Goal: Information Seeking & Learning: Learn about a topic

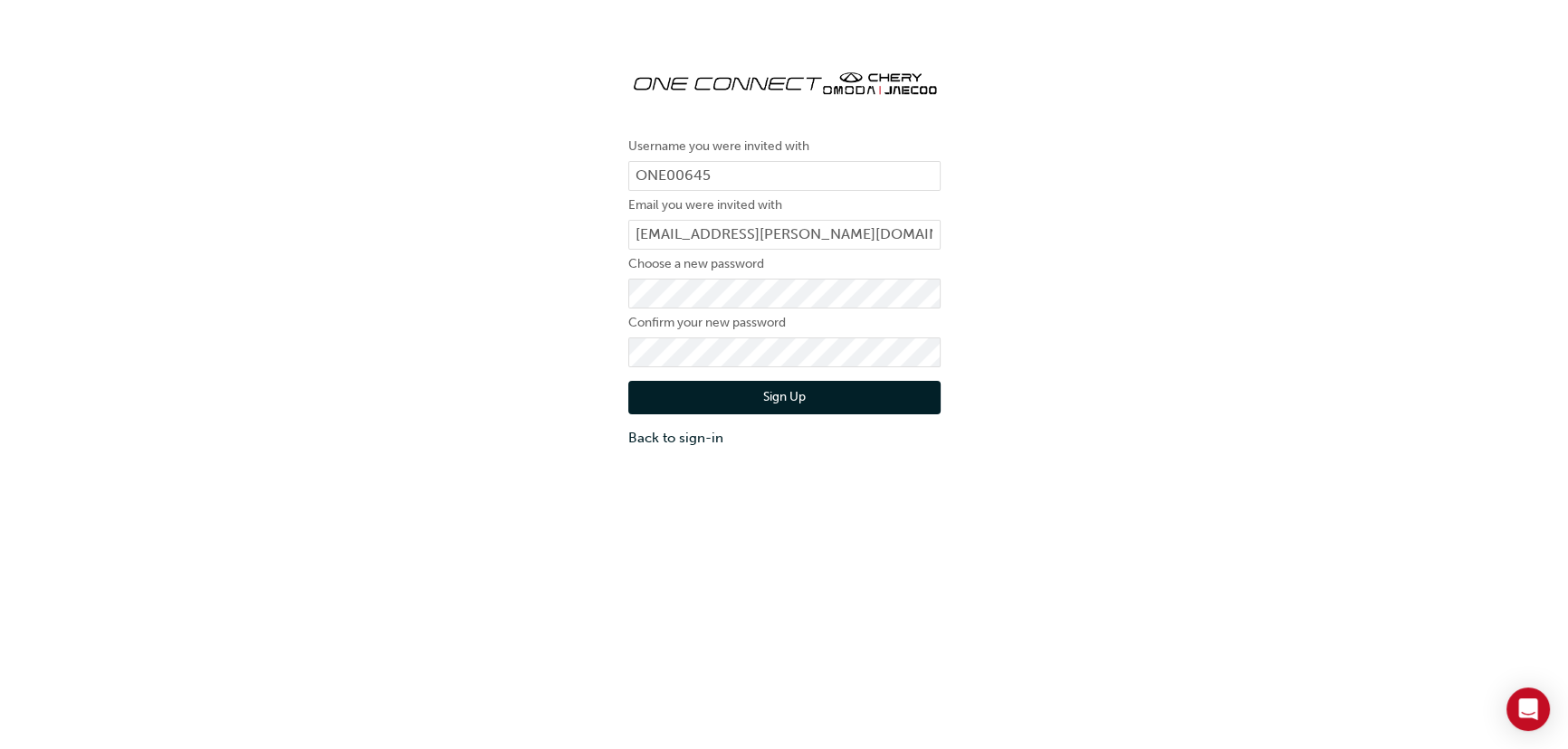
click at [796, 389] on button "Sign Up" at bounding box center [784, 398] width 312 height 35
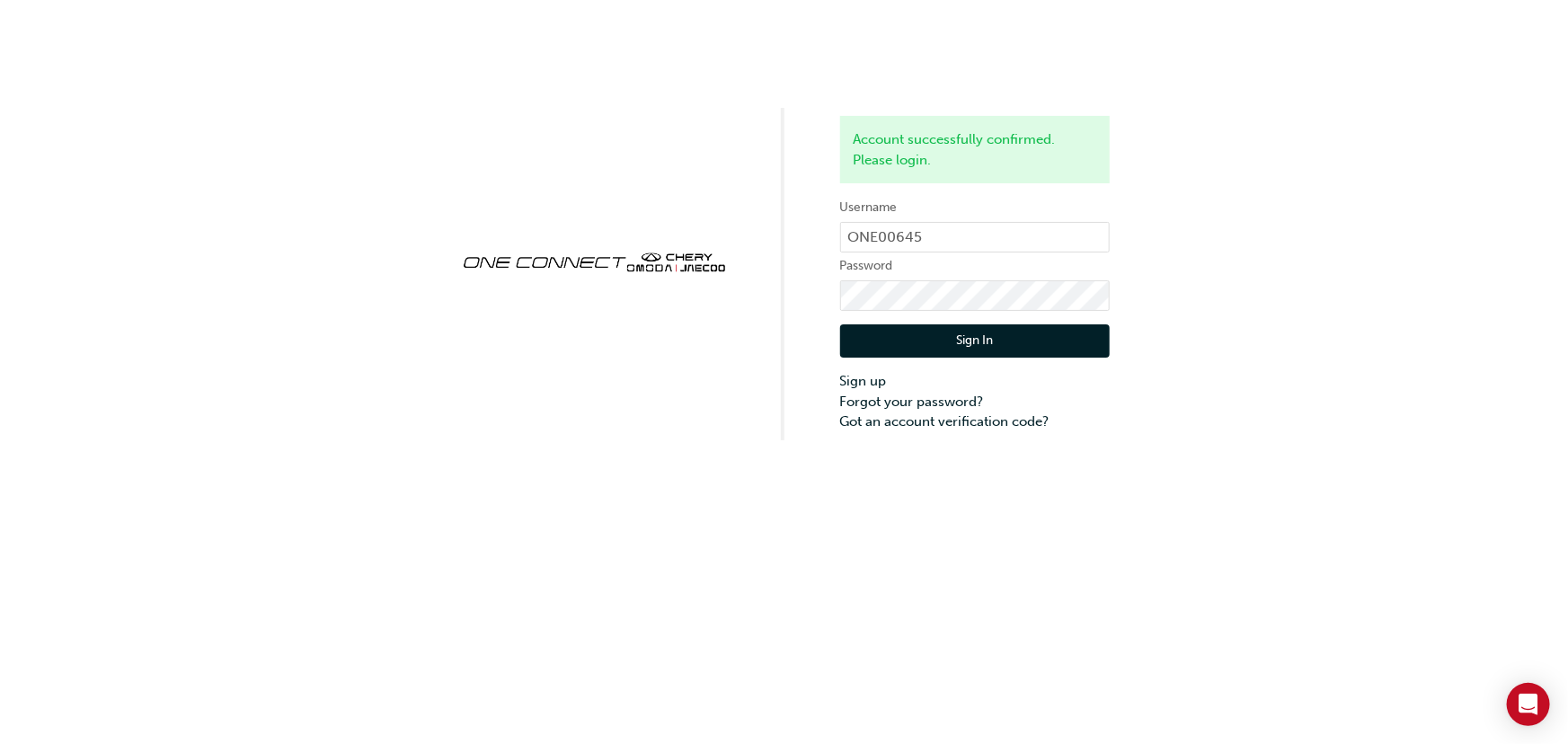
click at [947, 337] on button "Sign In" at bounding box center [975, 341] width 270 height 34
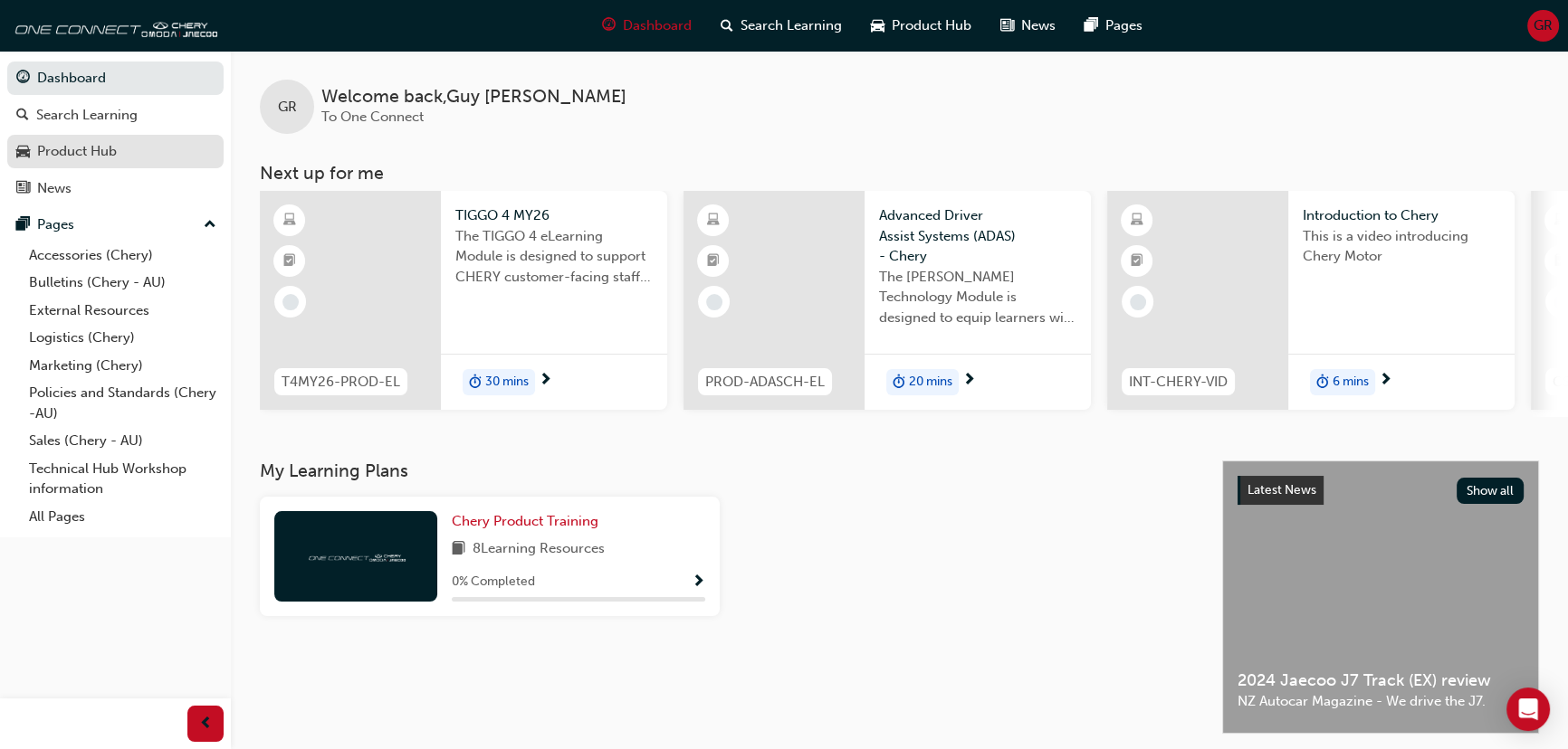
click at [116, 164] on link "Product Hub" at bounding box center [116, 151] width 216 height 34
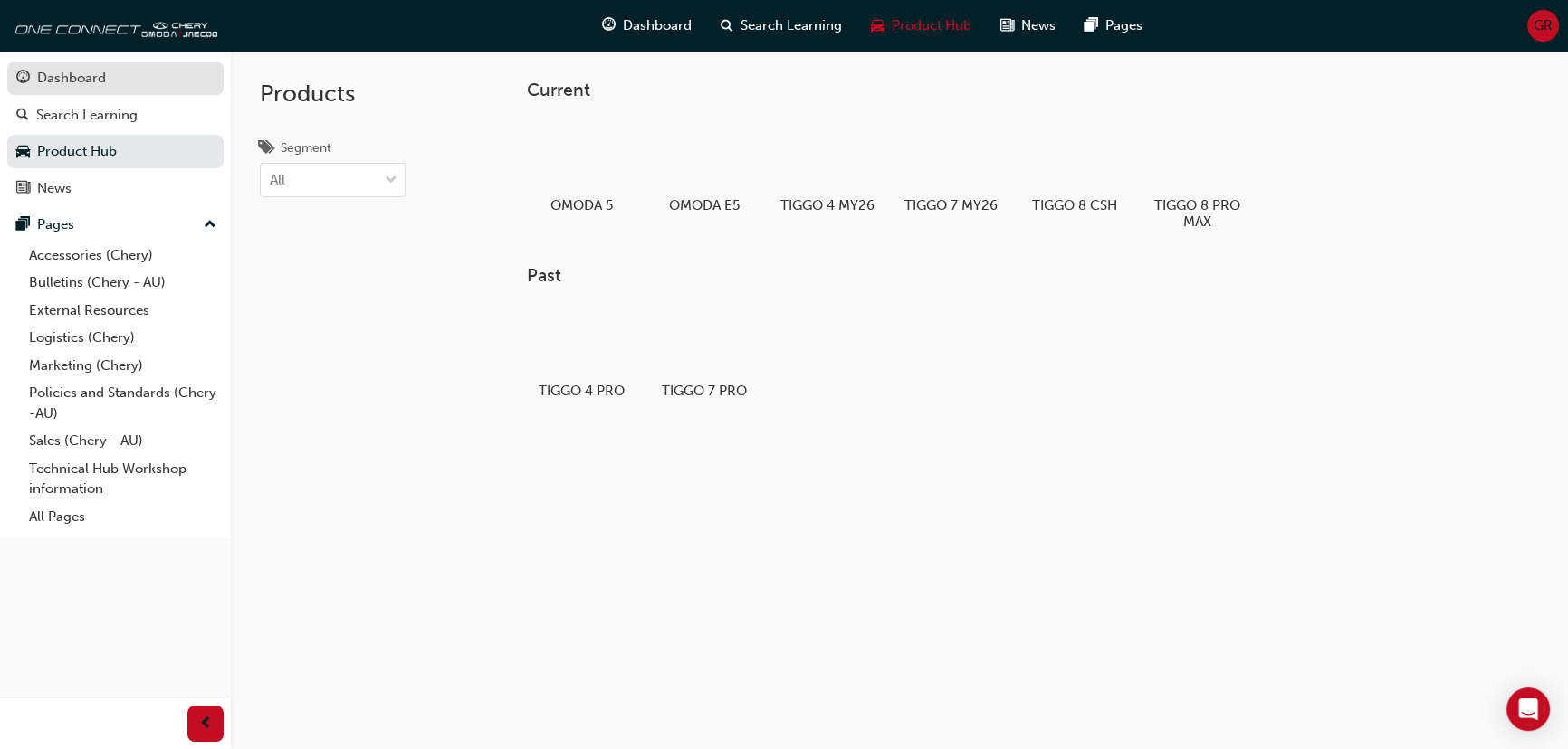
click at [65, 77] on div "Dashboard" at bounding box center [72, 78] width 69 height 21
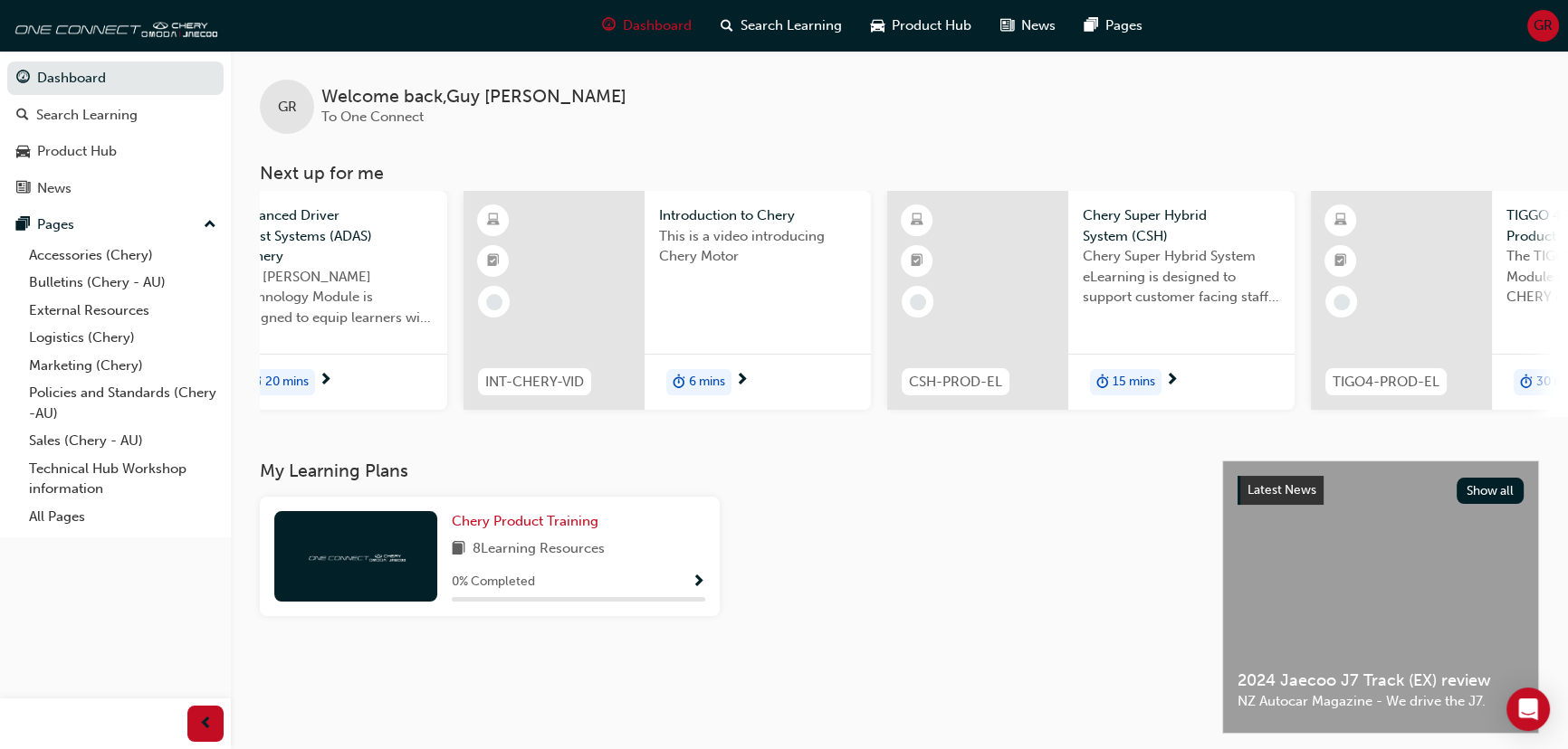
scroll to position [0, 598]
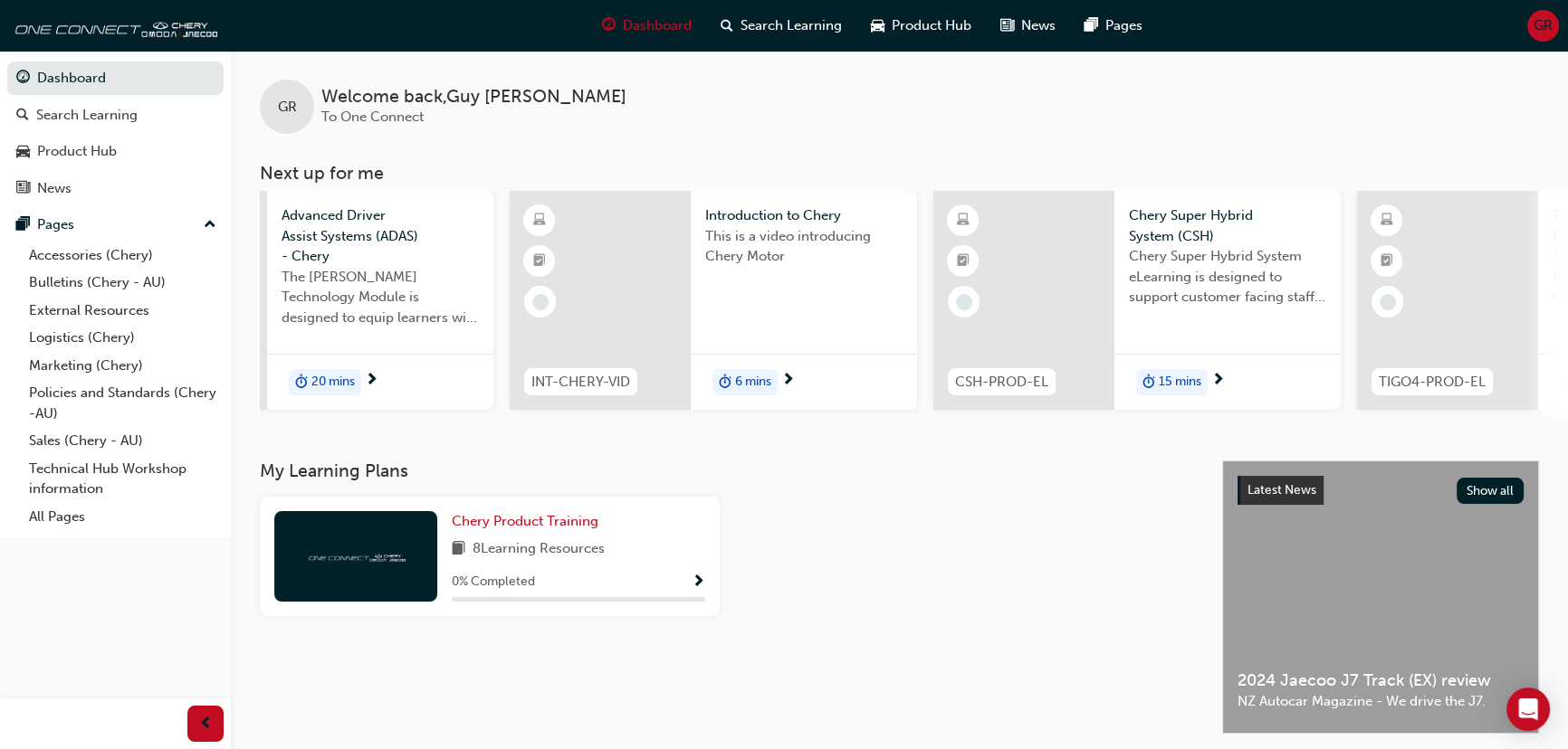
click at [809, 220] on span "Introduction to Chery" at bounding box center [803, 215] width 197 height 21
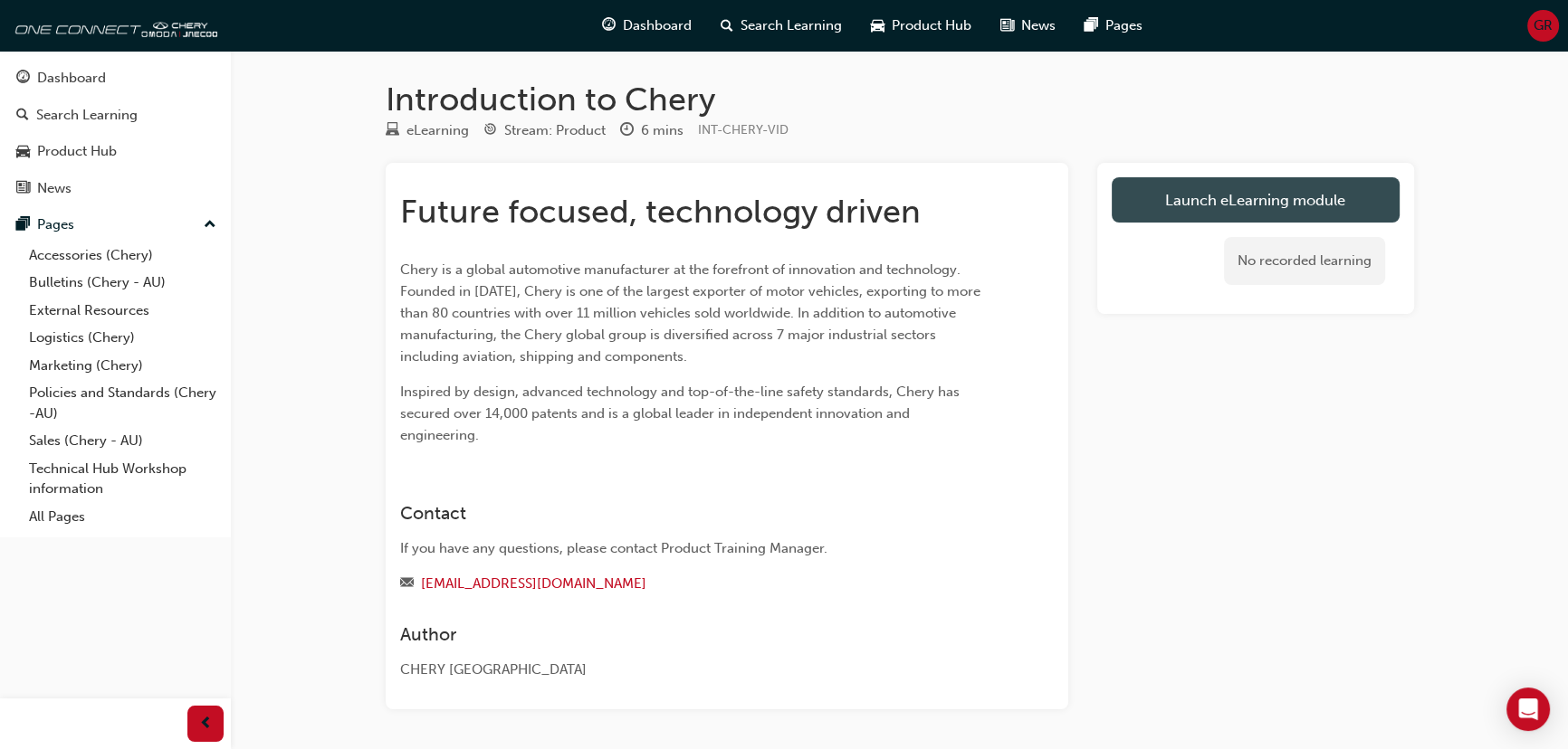
click at [1255, 209] on link "Launch eLearning module" at bounding box center [1255, 200] width 288 height 45
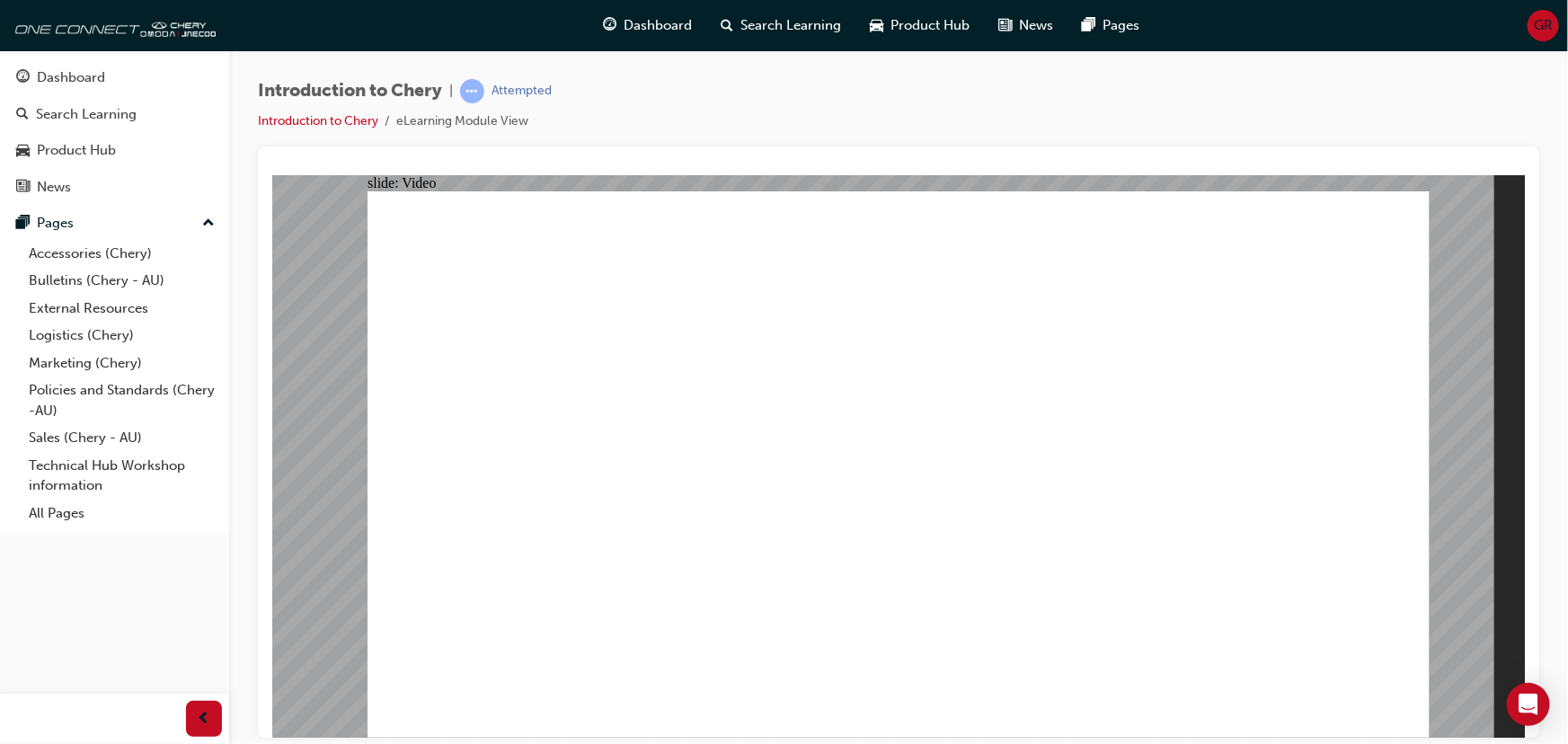
type input "0"
type input "5"
type input "9"
type input "5"
type input "9"
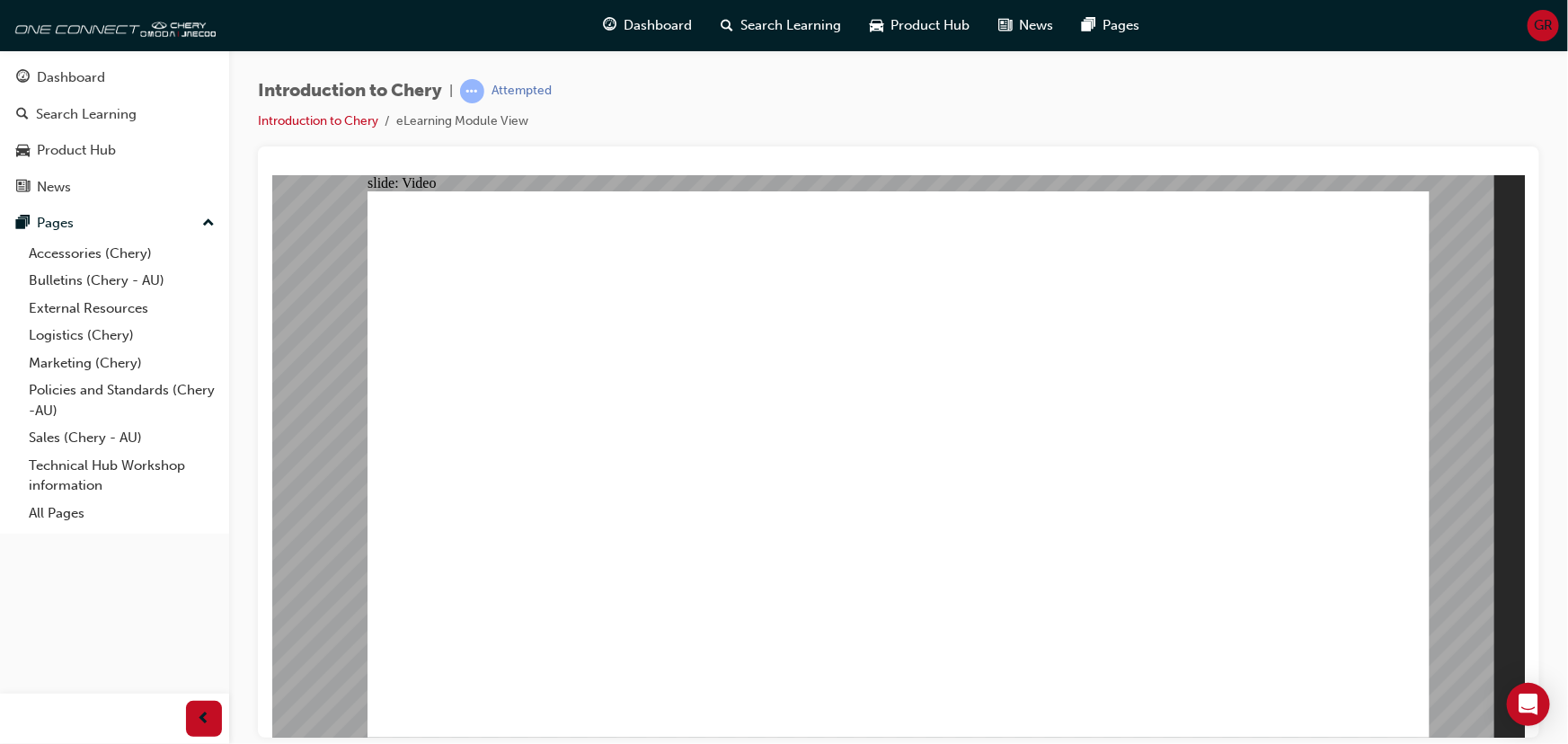
type input "5"
type input "10"
drag, startPoint x: 1159, startPoint y: 627, endPoint x: 1175, endPoint y: 555, distance: 73.8
click at [1542, 254] on div "Introduction to Chery | Attempted Introduction to Chery eLearning Module View" at bounding box center [898, 375] width 1339 height 649
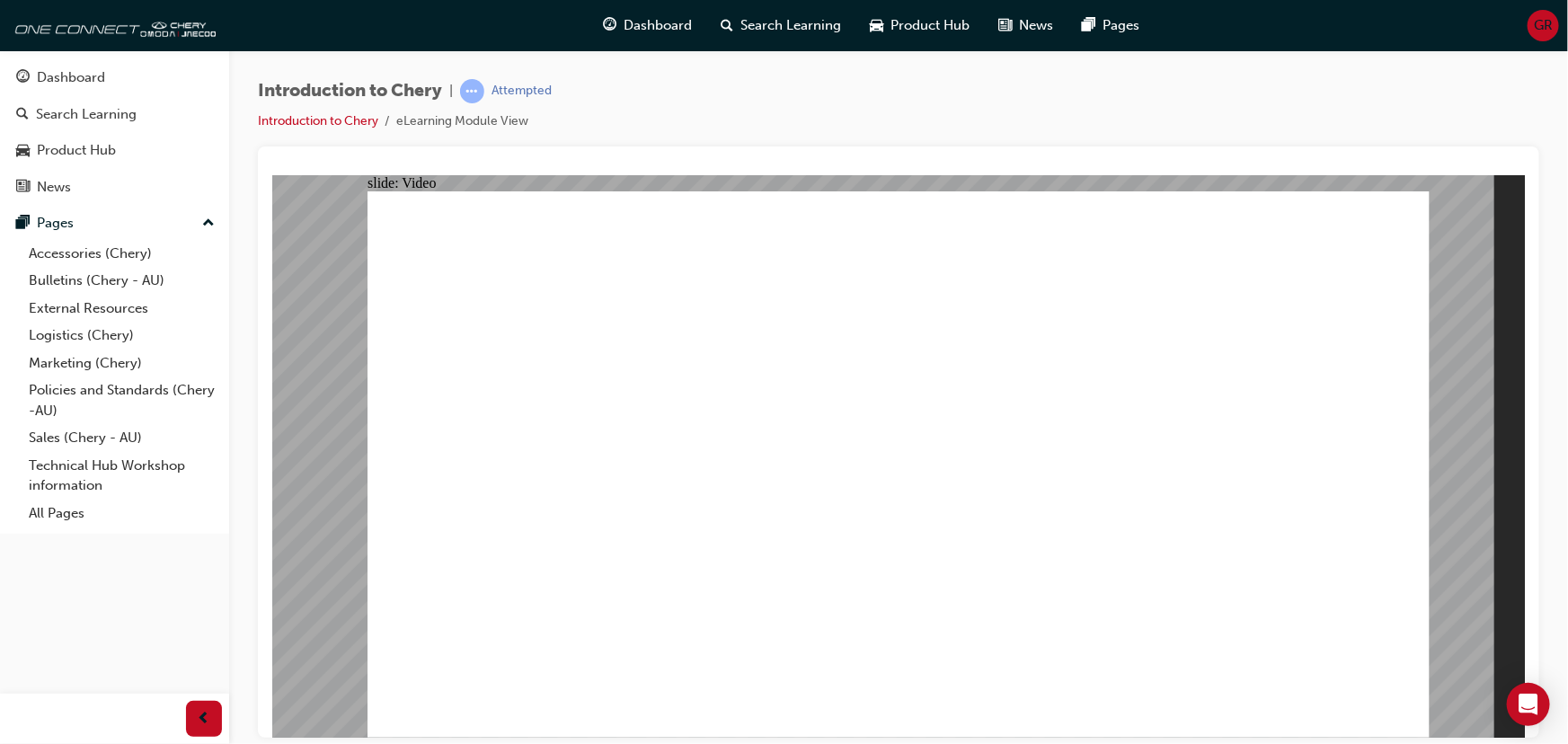
drag, startPoint x: 699, startPoint y: 675, endPoint x: 142, endPoint y: 638, distance: 558.2
click at [272, 638] on html "slide: Video CHERY MOTOR INTRODUCTION VIDEO playback speed 2 1.75 1.5 1.25 Norm…" at bounding box center [898, 455] width 1253 height 563
type input "311"
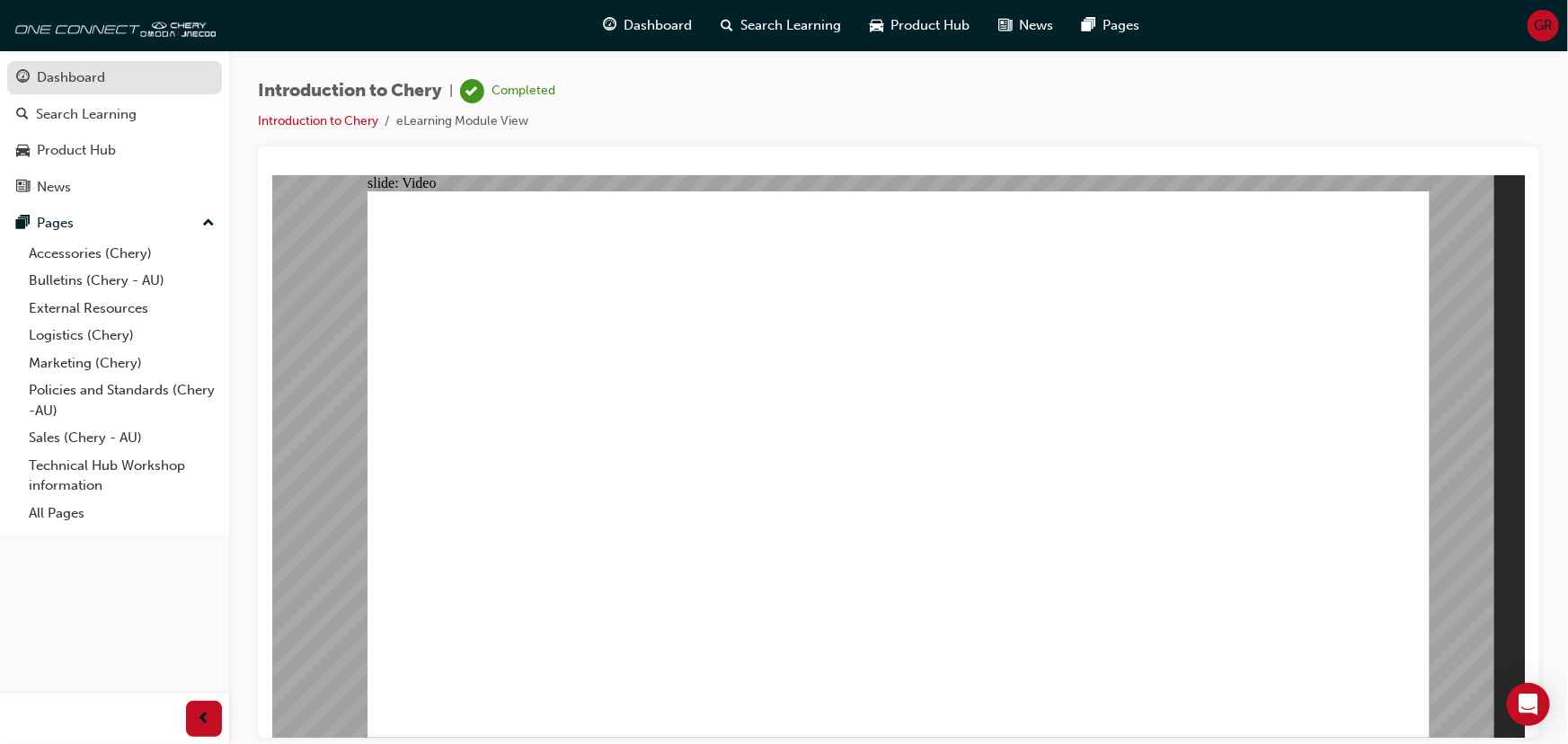
click at [91, 88] on div "Dashboard" at bounding box center [115, 78] width 197 height 23
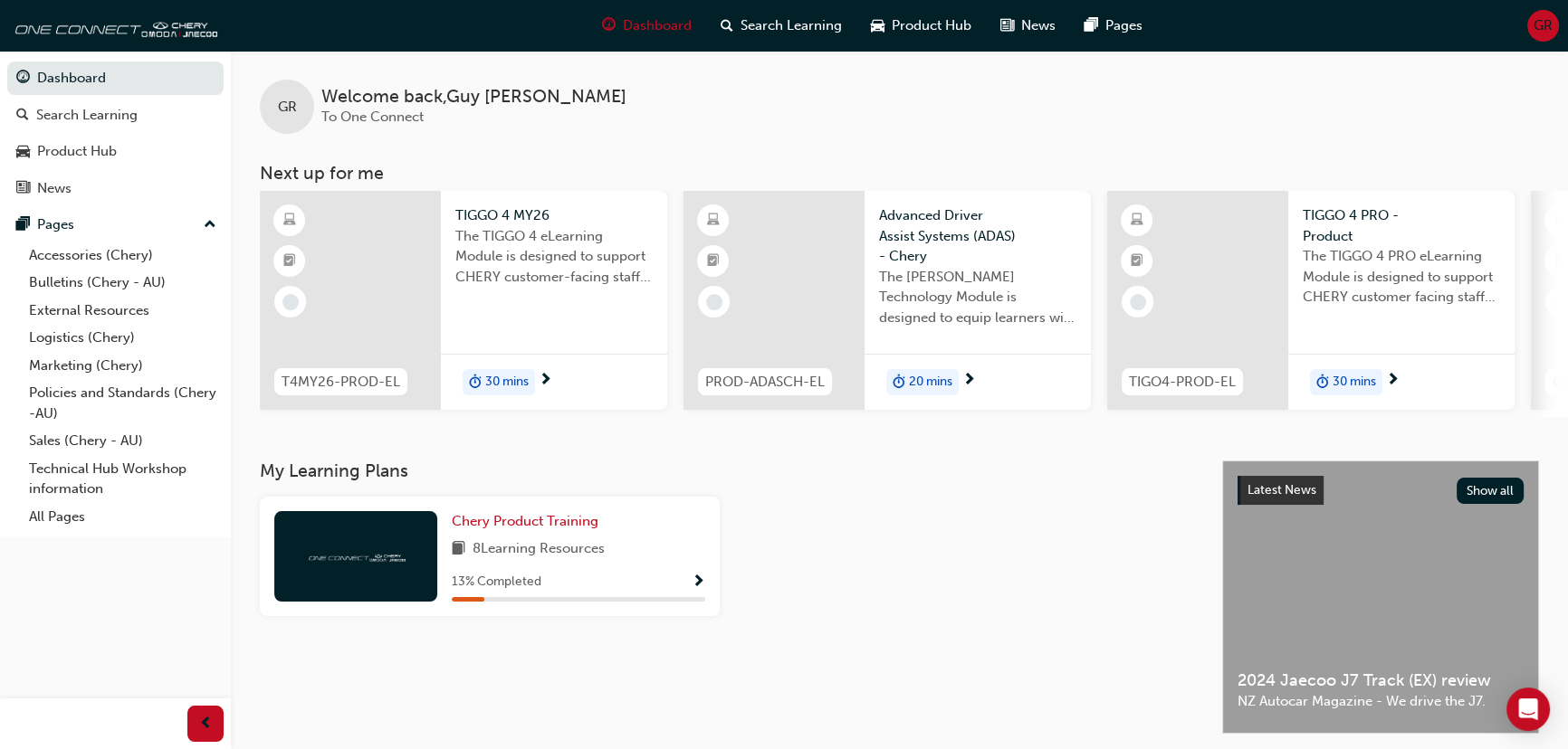
click at [1548, 13] on div "GR" at bounding box center [1543, 25] width 32 height 32
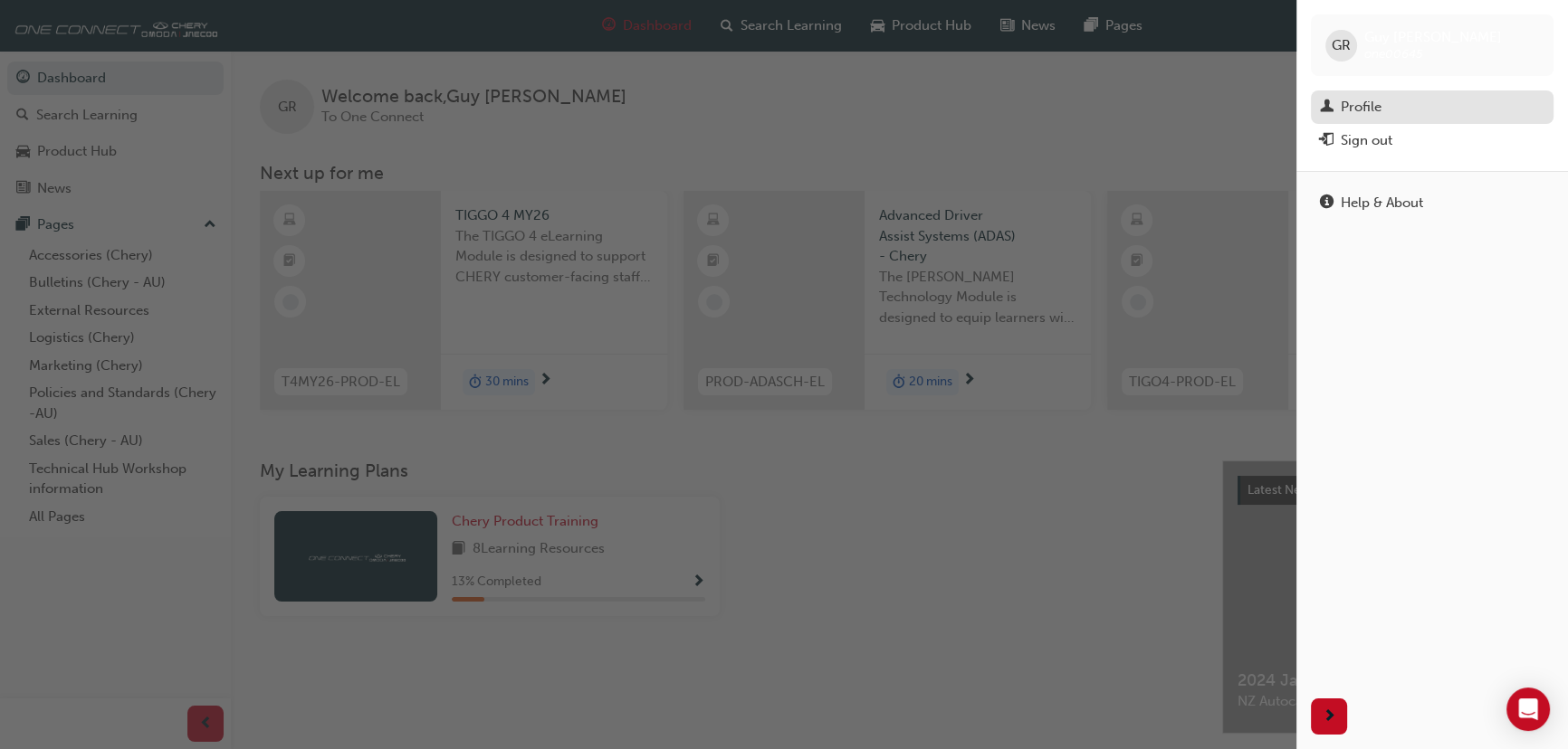
click at [1371, 98] on div "Profile" at bounding box center [1361, 107] width 41 height 21
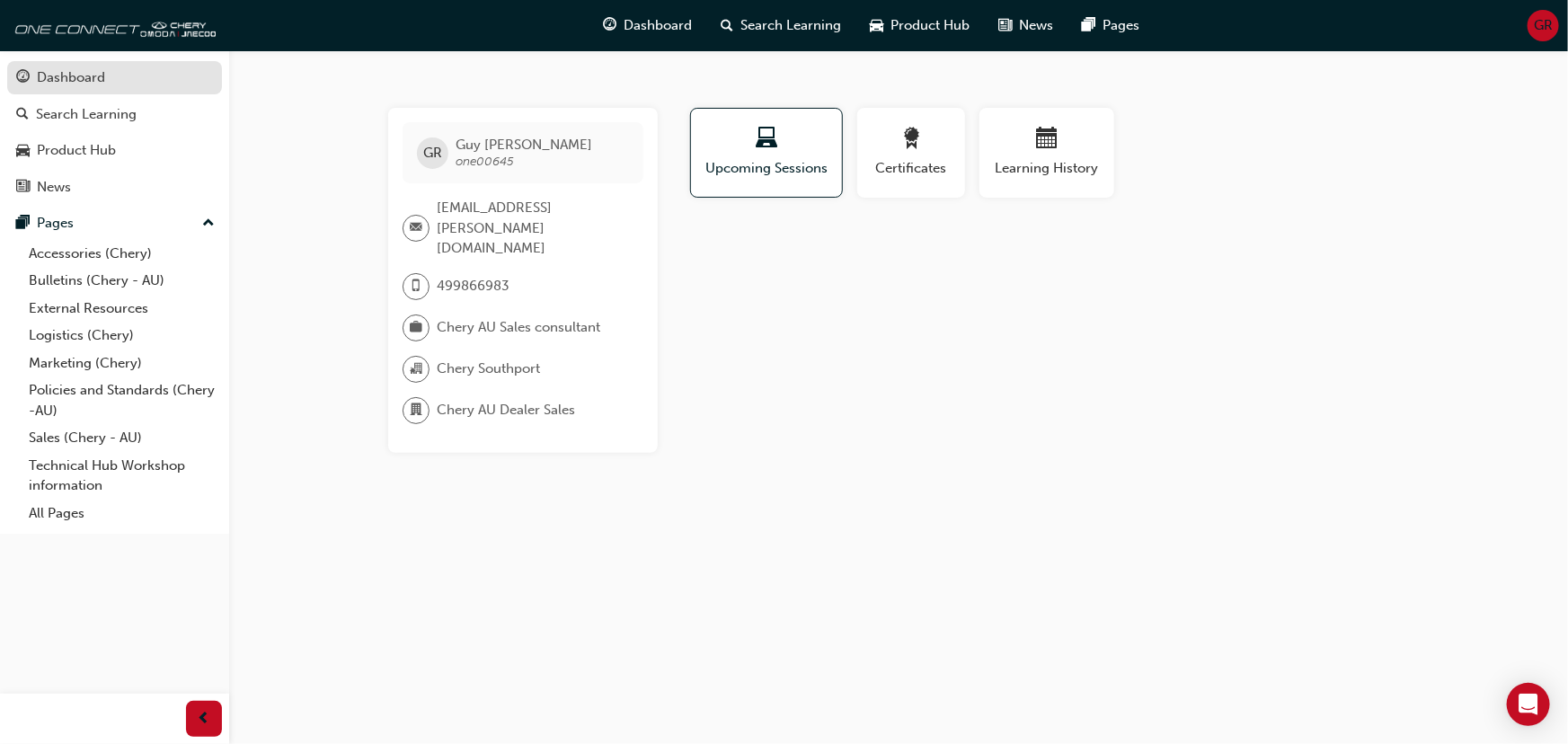
click at [125, 81] on div "Dashboard" at bounding box center [115, 78] width 197 height 23
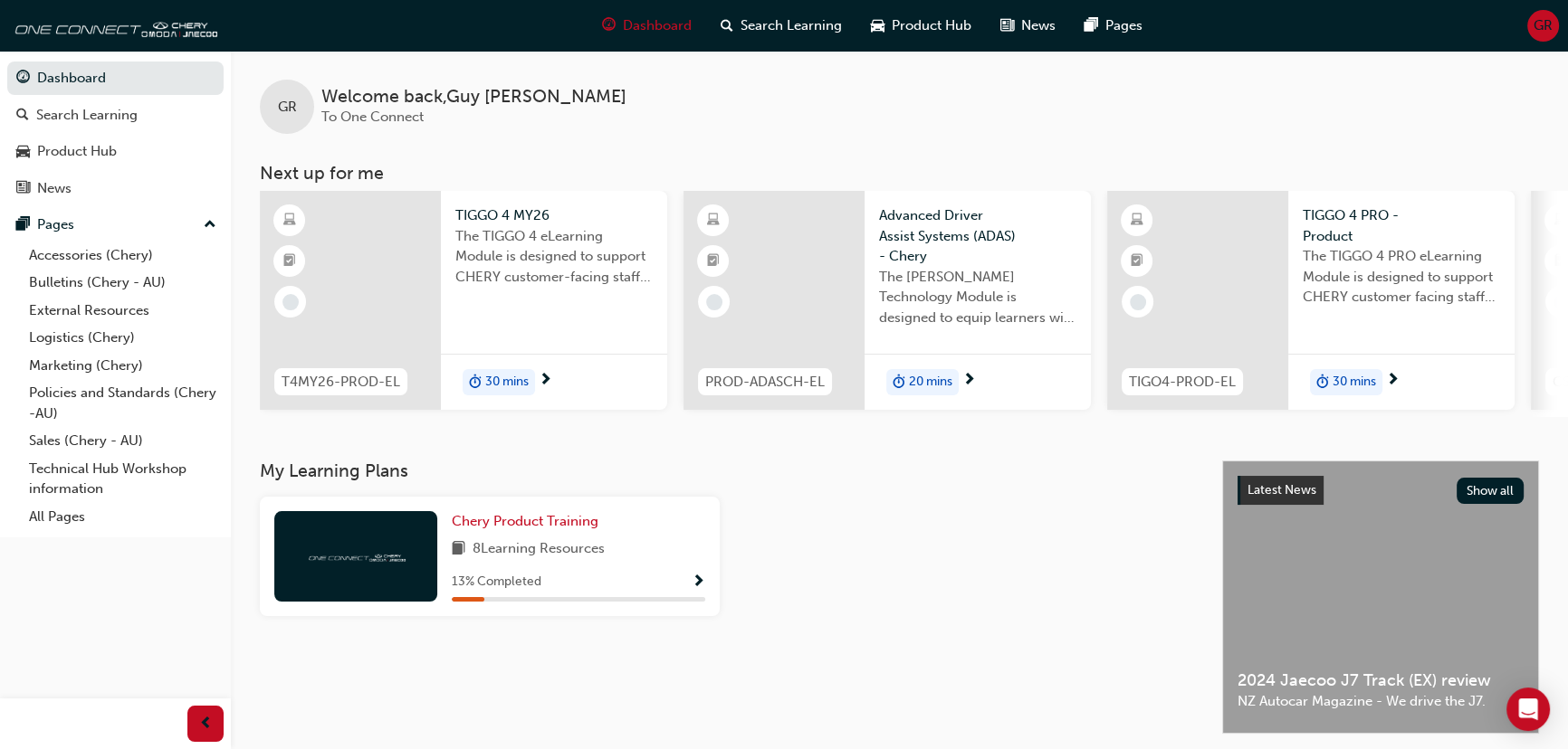
click at [820, 107] on div "GR Welcome back , [PERSON_NAME] To One Connect" at bounding box center [900, 93] width 1337 height 84
click at [924, 16] on span "Product Hub" at bounding box center [932, 25] width 80 height 21
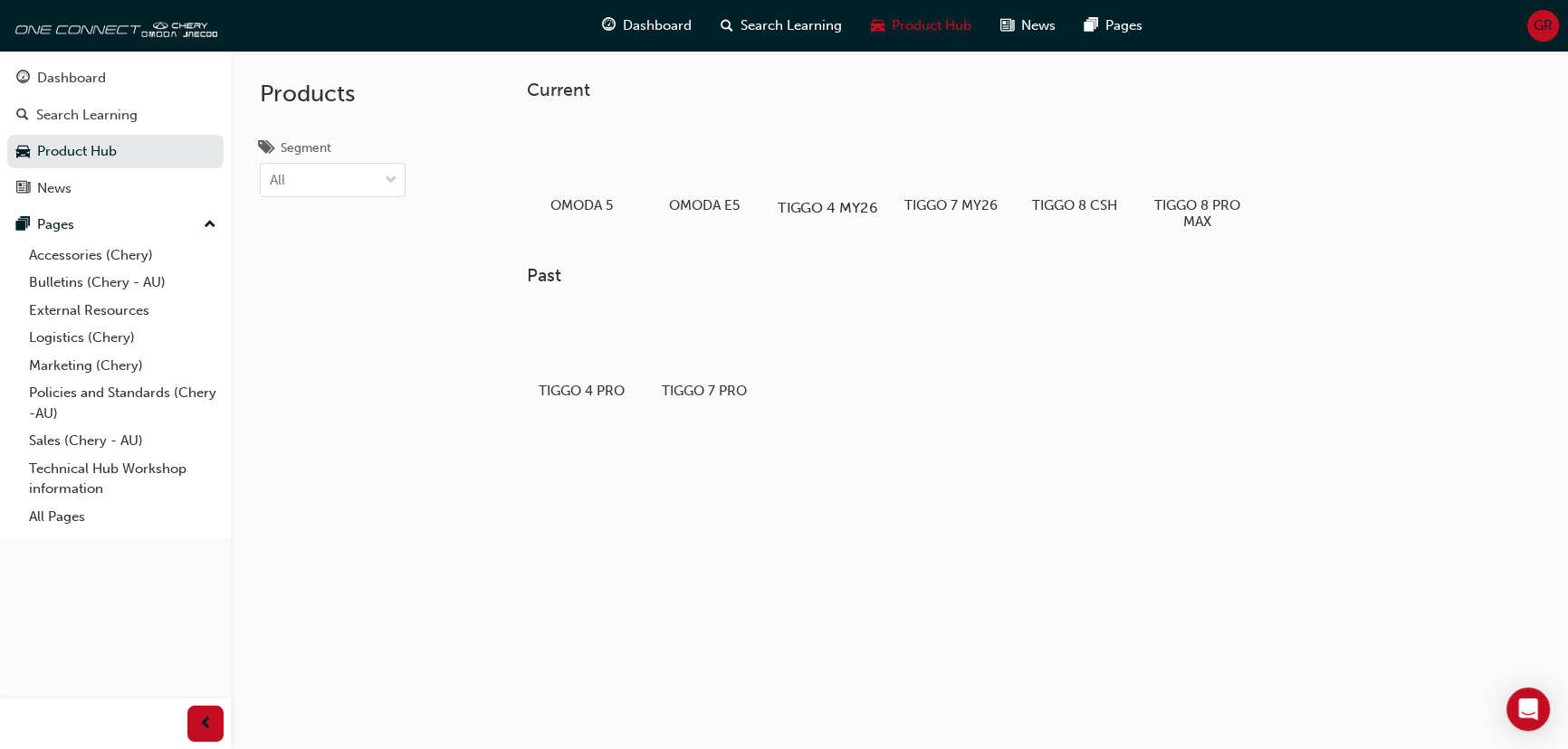
click at [833, 173] on div at bounding box center [828, 155] width 100 height 73
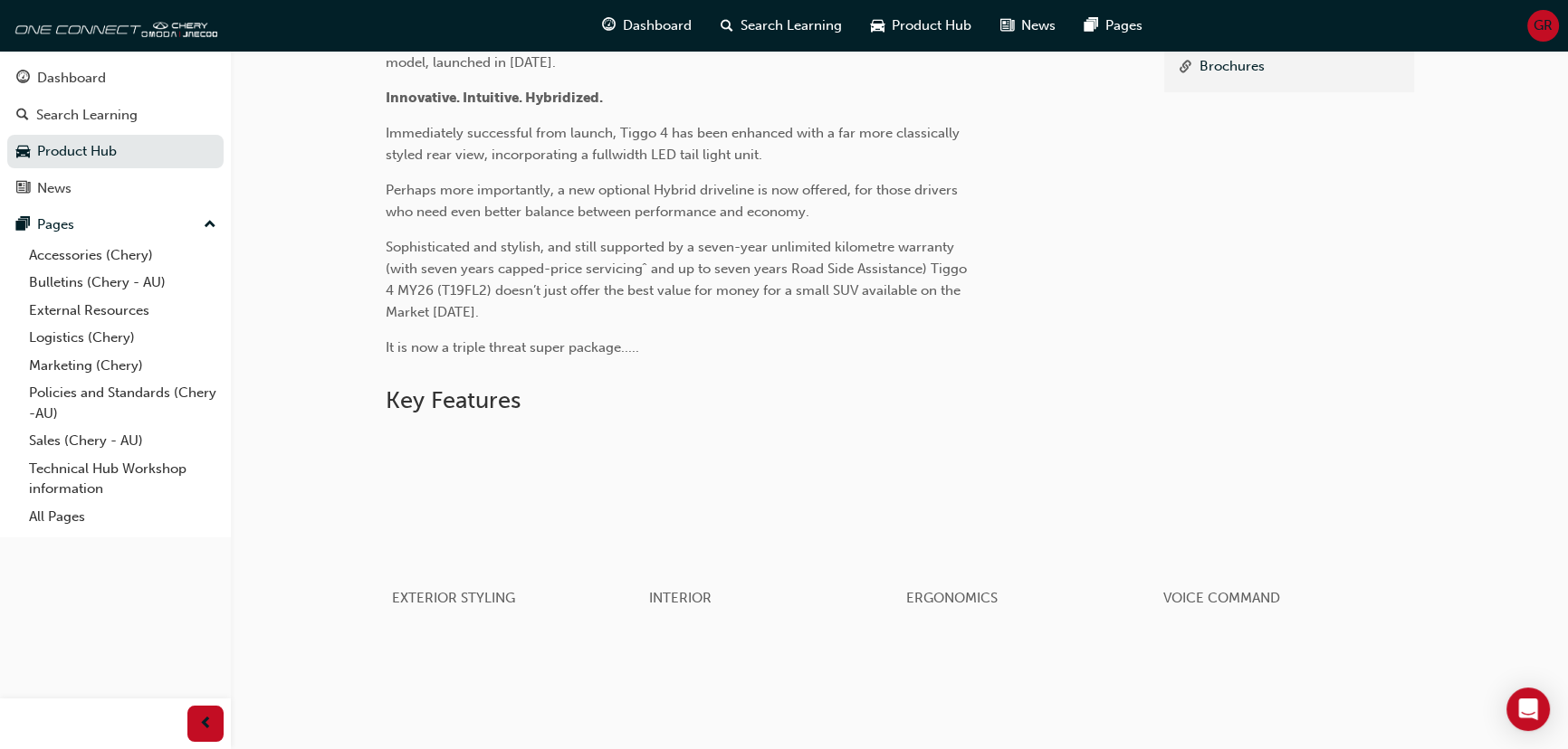
scroll to position [27, 0]
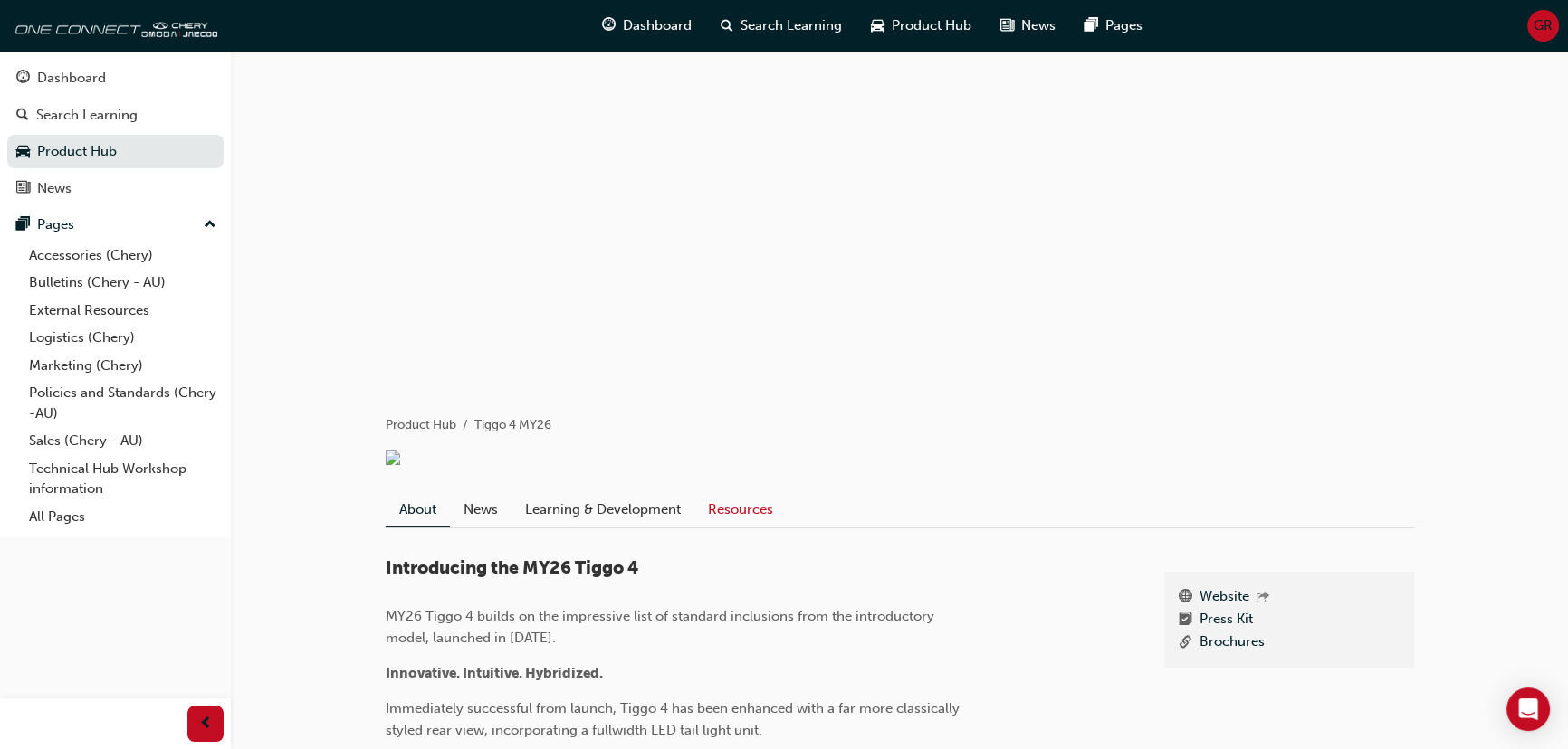
click at [753, 516] on link "Resources" at bounding box center [741, 510] width 93 height 35
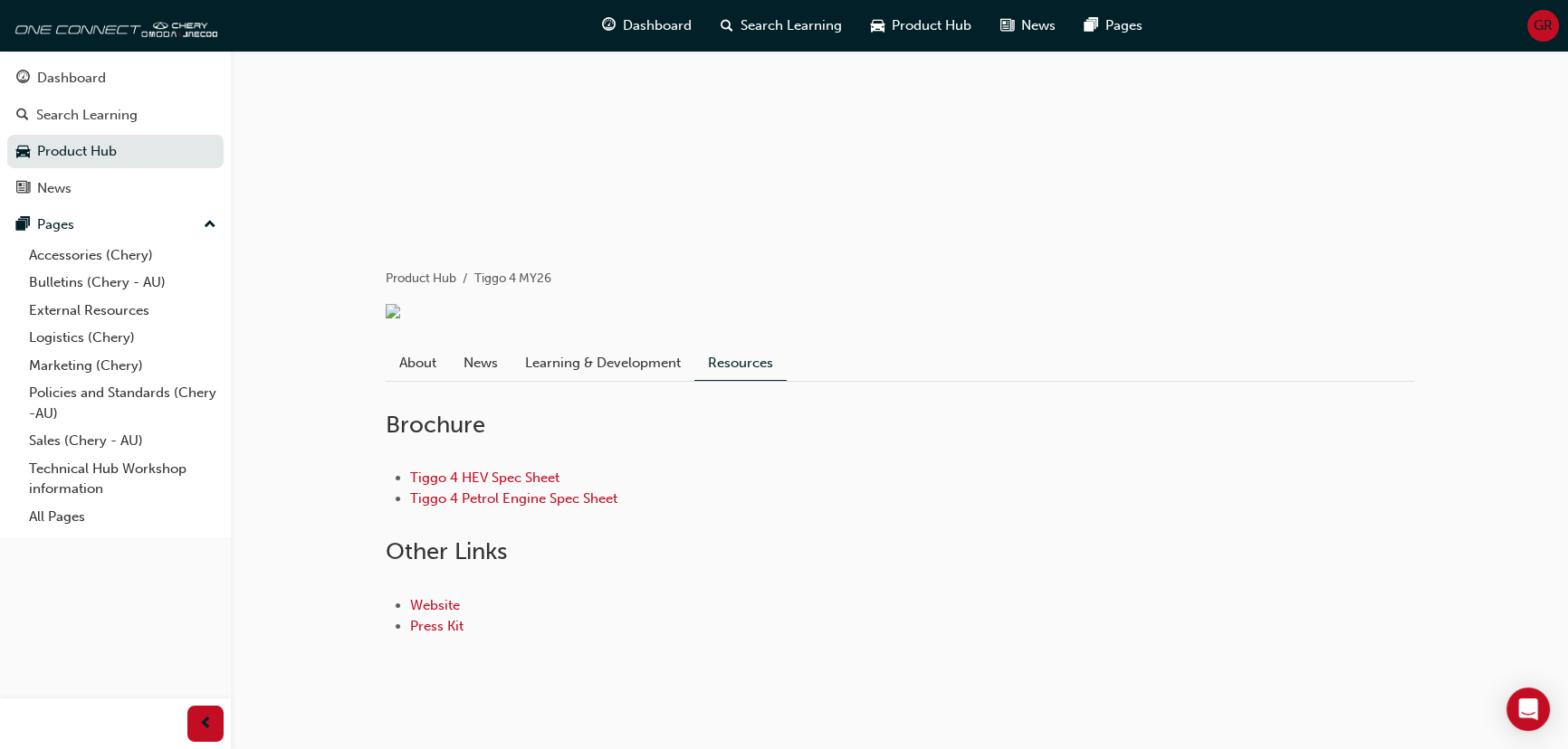
scroll to position [191, 0]
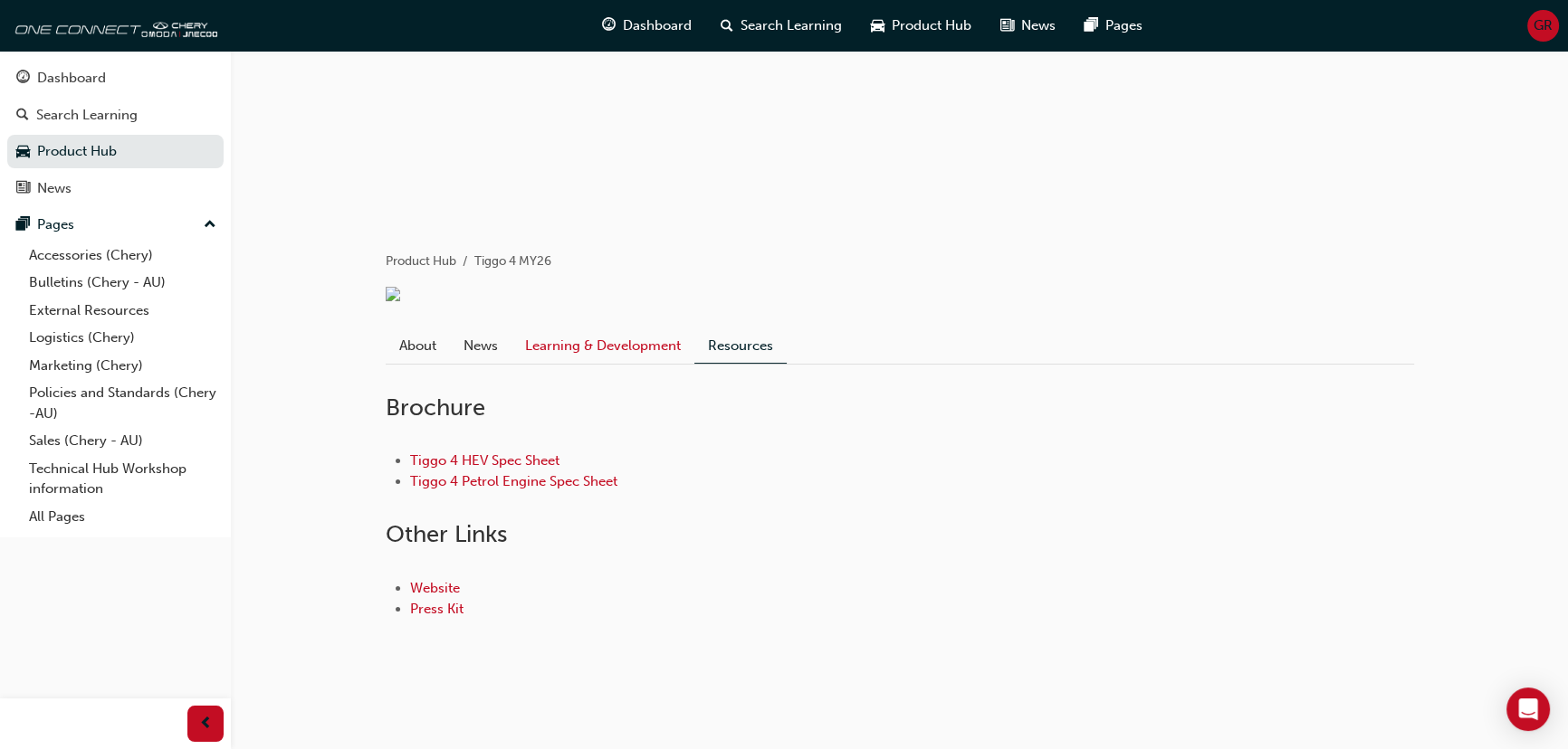
click at [651, 349] on link "Learning & Development" at bounding box center [602, 345] width 183 height 35
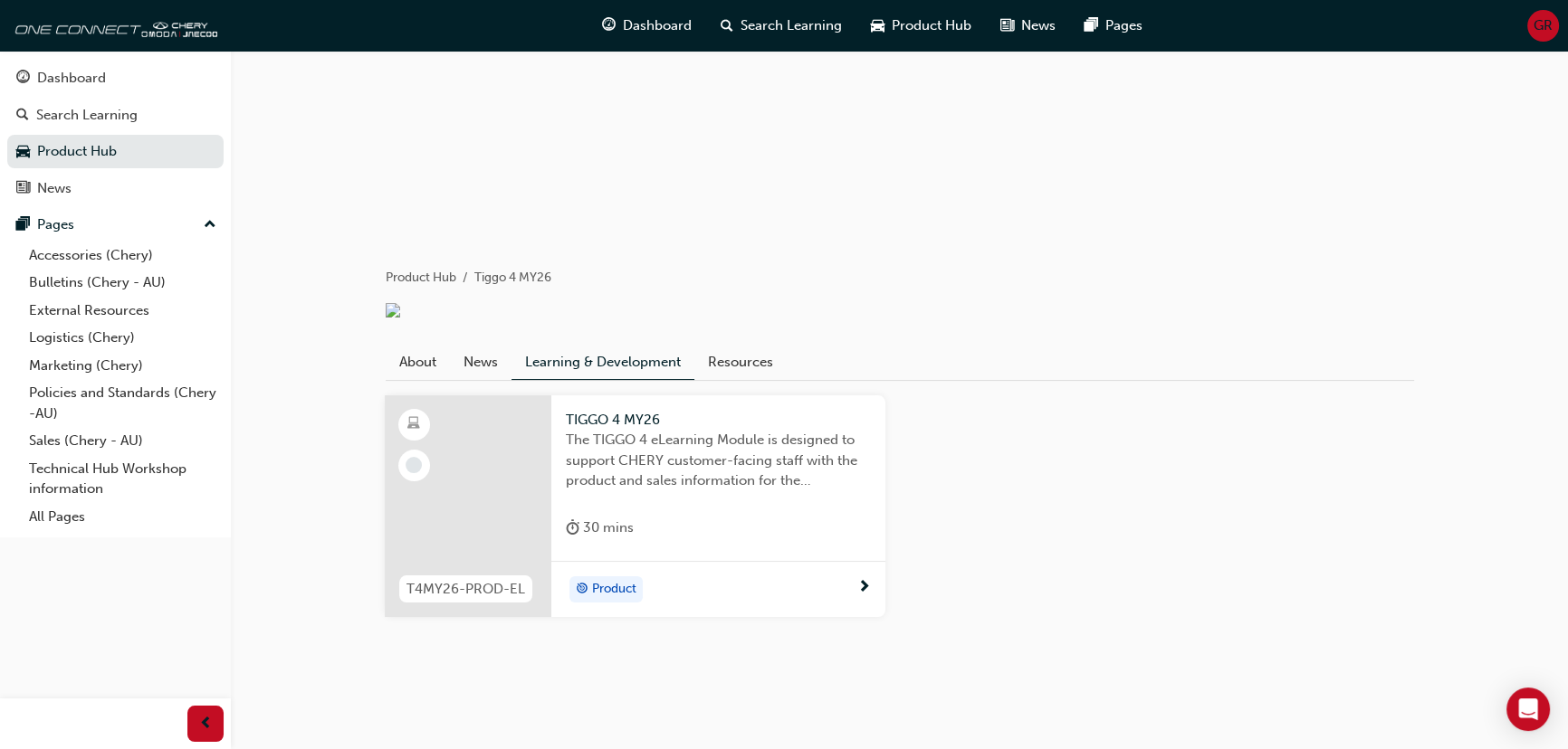
scroll to position [185, 0]
click at [487, 361] on link "News" at bounding box center [481, 362] width 62 height 35
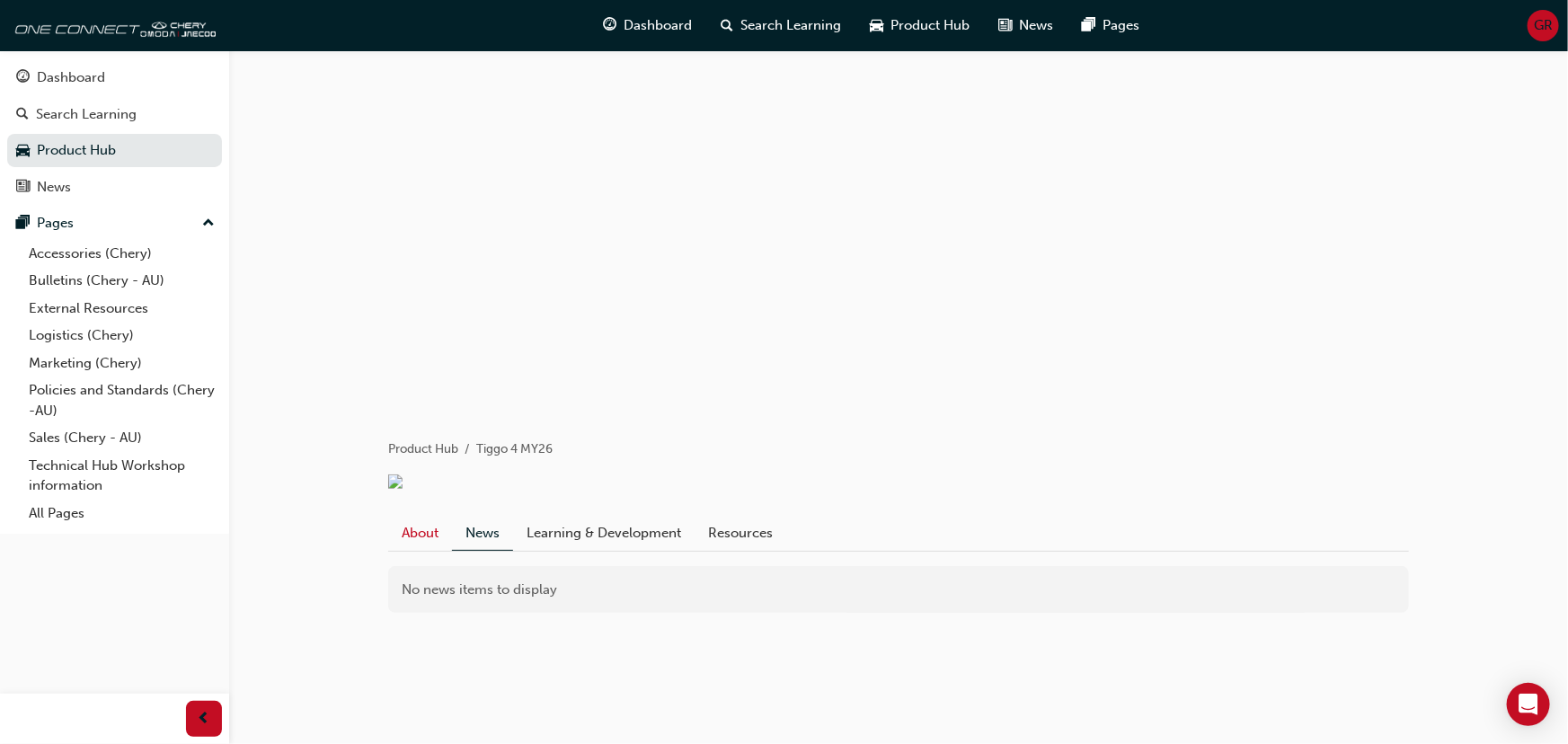
click at [425, 548] on link "About" at bounding box center [420, 533] width 64 height 34
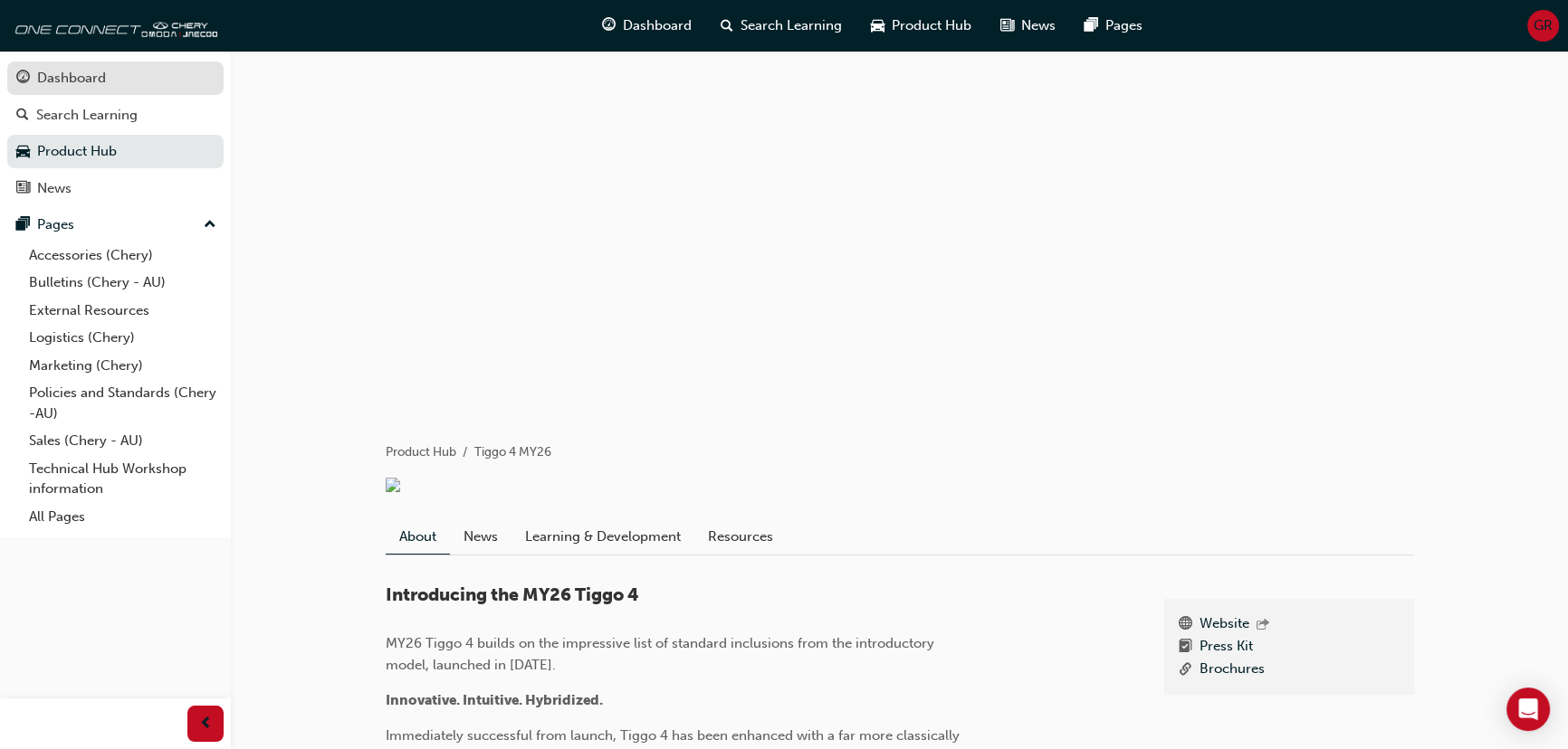
click at [91, 91] on link "Dashboard" at bounding box center [116, 78] width 216 height 34
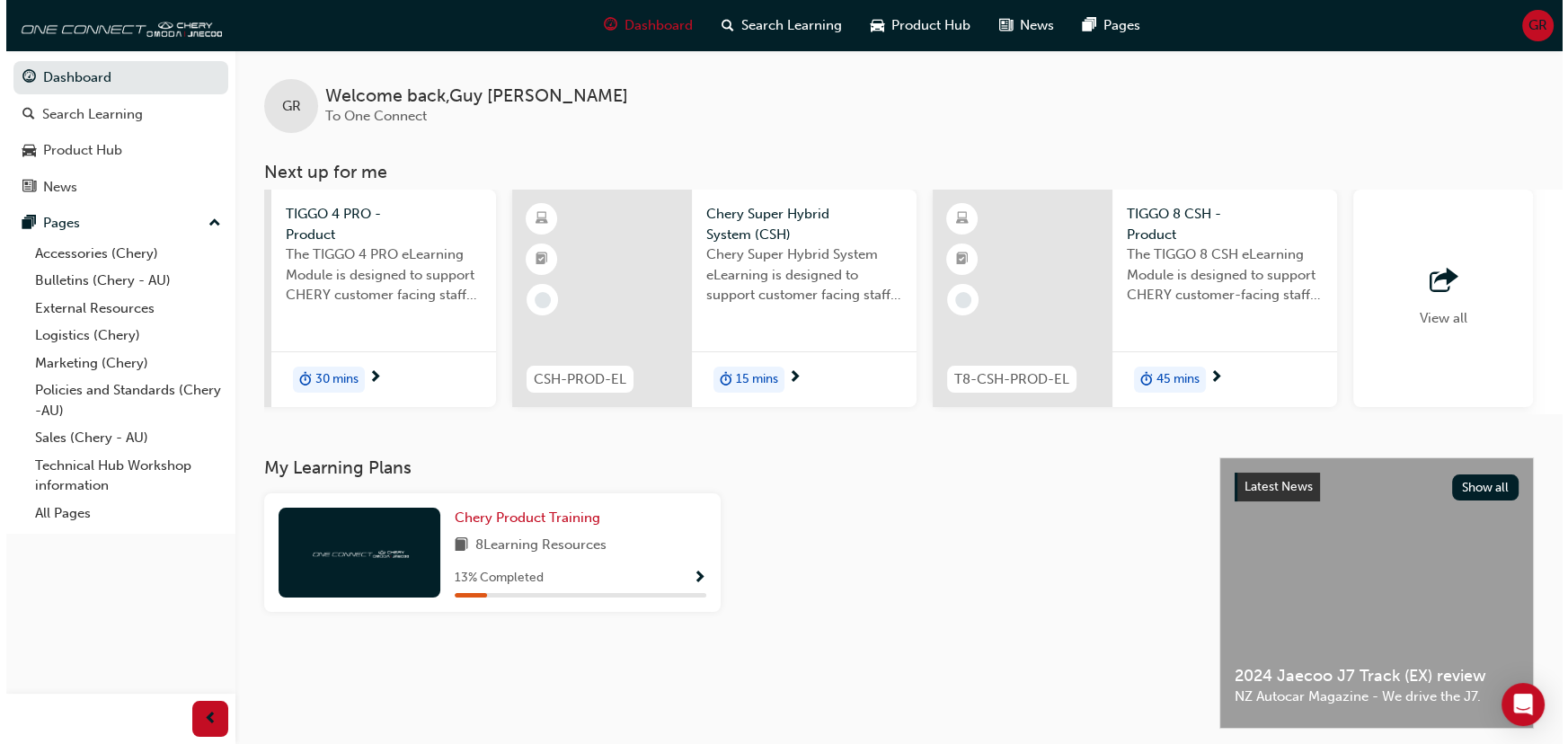
scroll to position [0, 998]
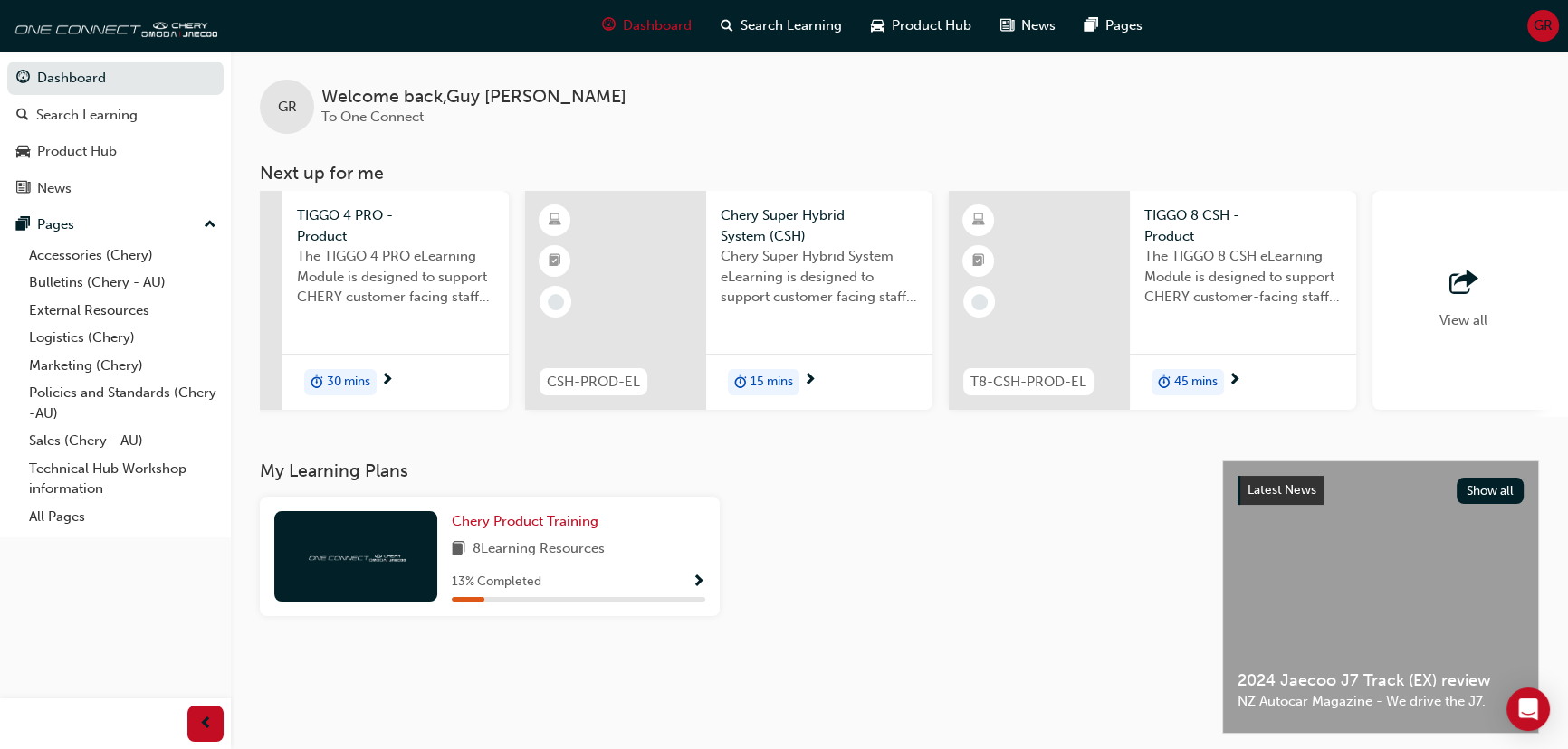
click at [794, 228] on span "Chery Super Hybrid System (CSH)" at bounding box center [819, 225] width 197 height 41
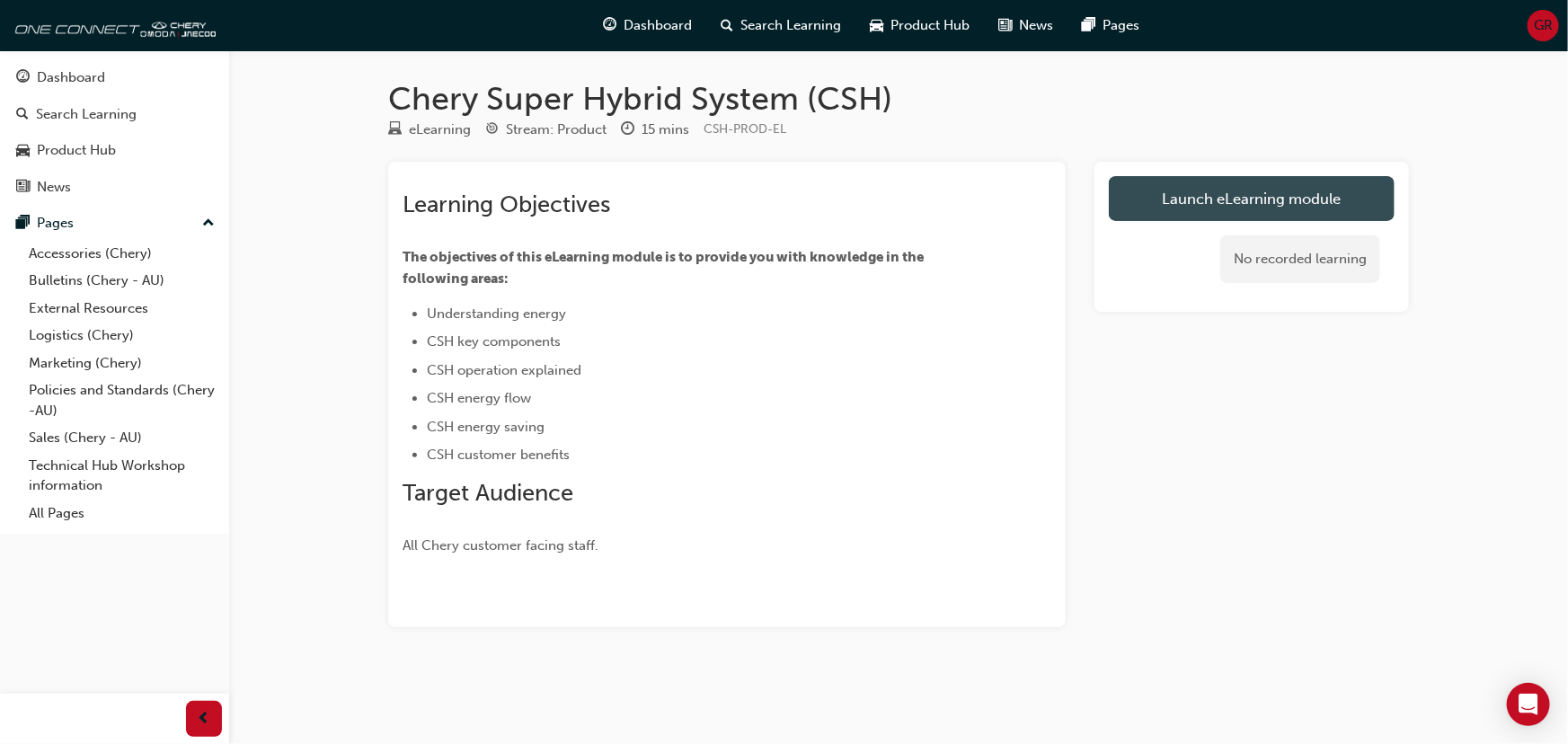
click at [1363, 197] on link "Launch eLearning module" at bounding box center [1251, 199] width 286 height 45
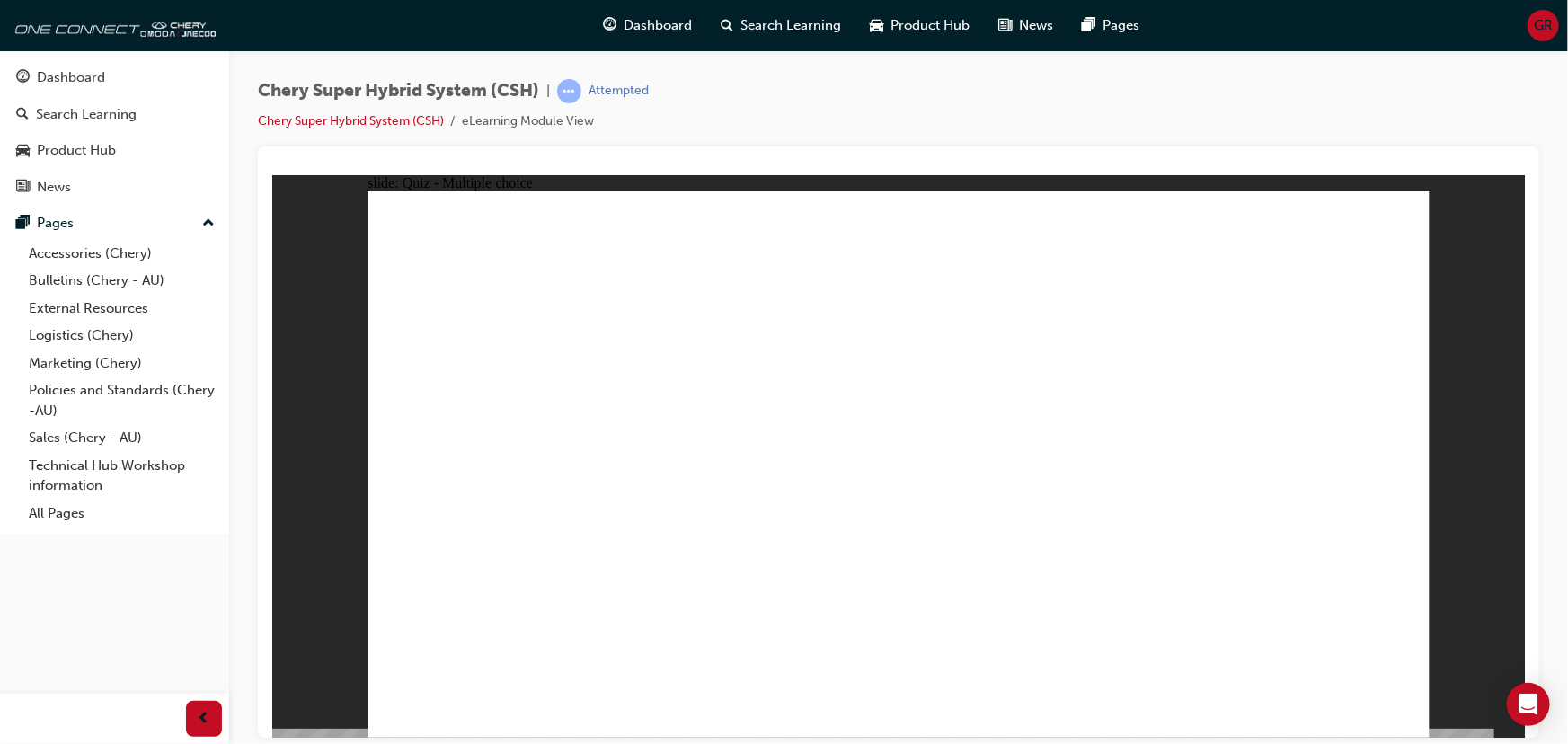
radio input "false"
radio input "true"
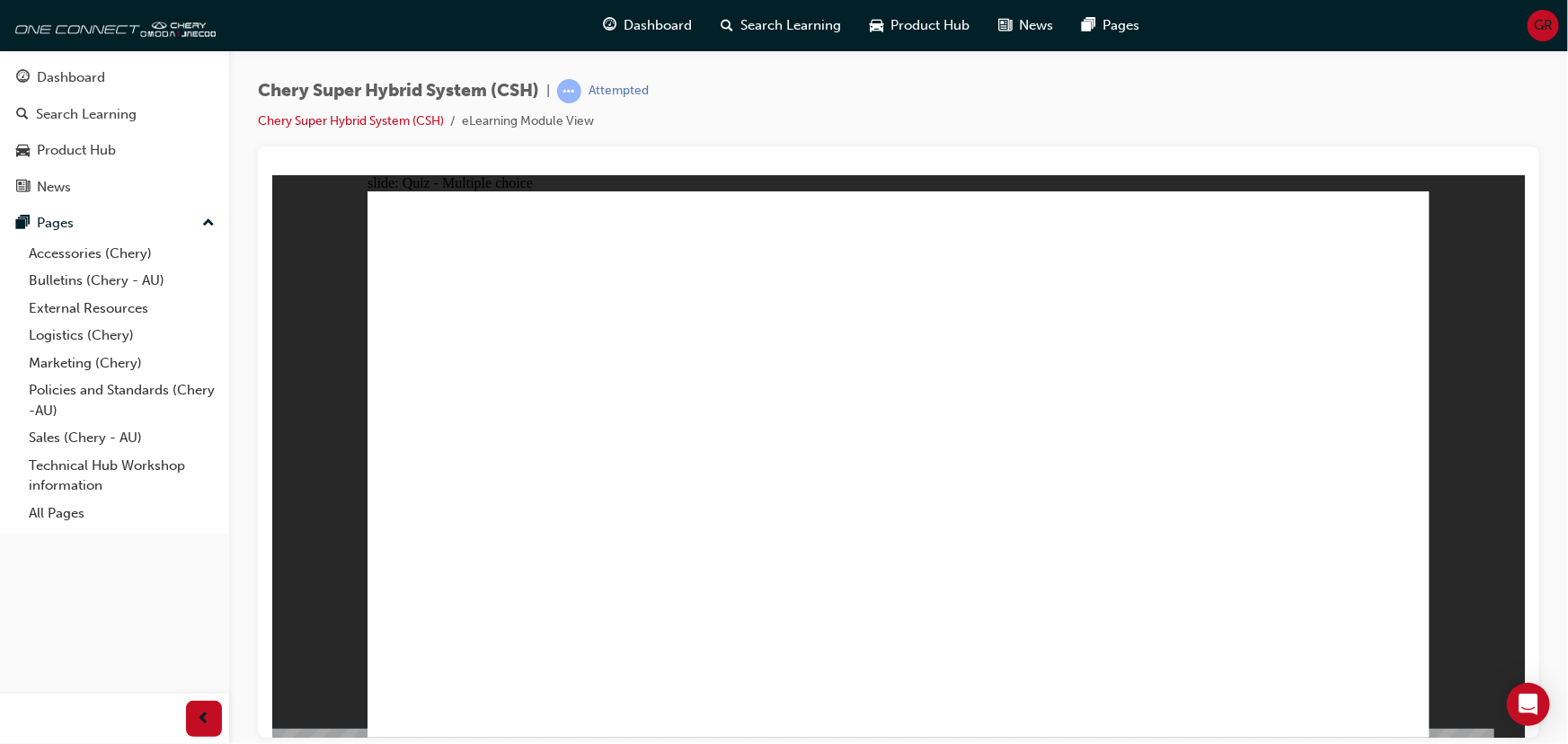
radio input "true"
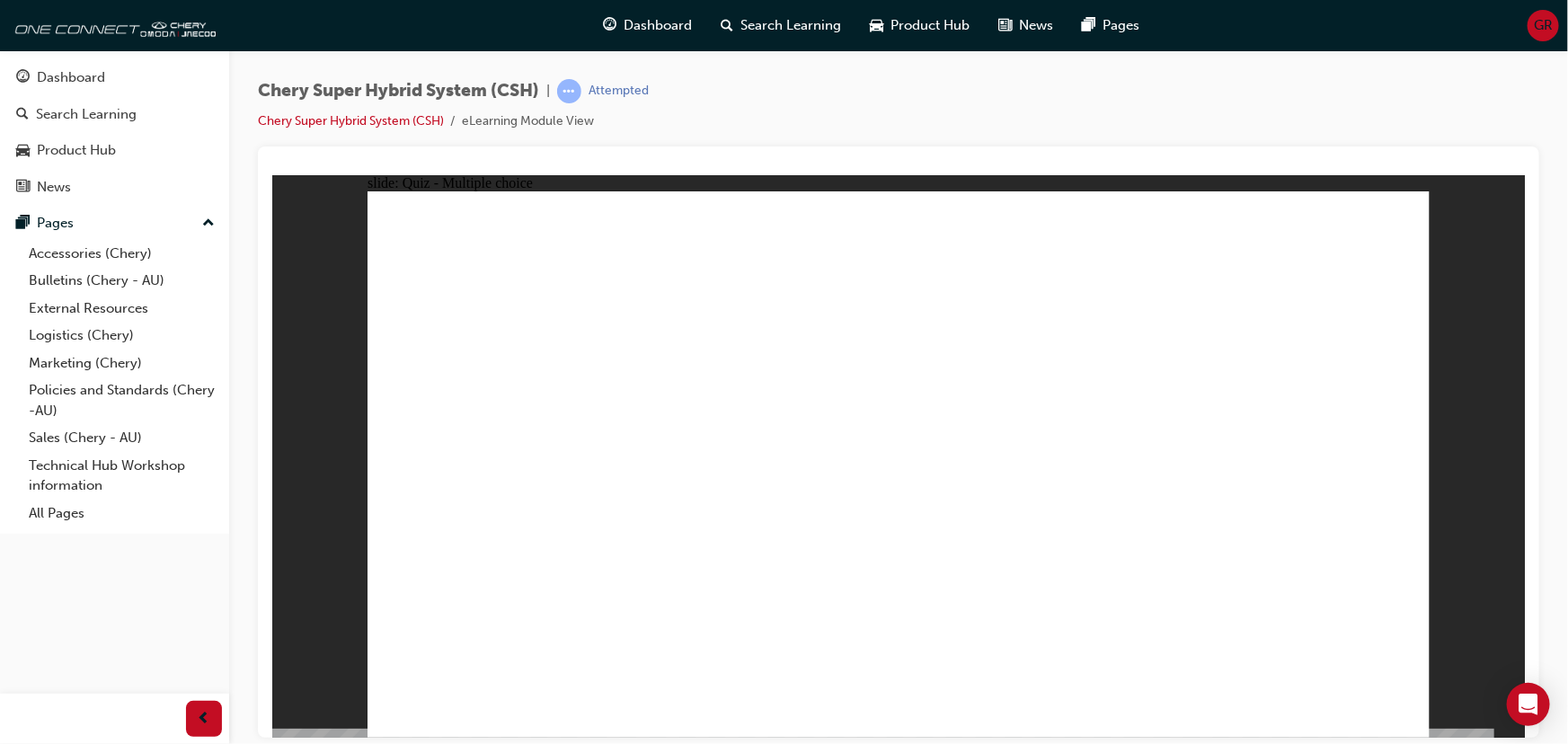
radio input "true"
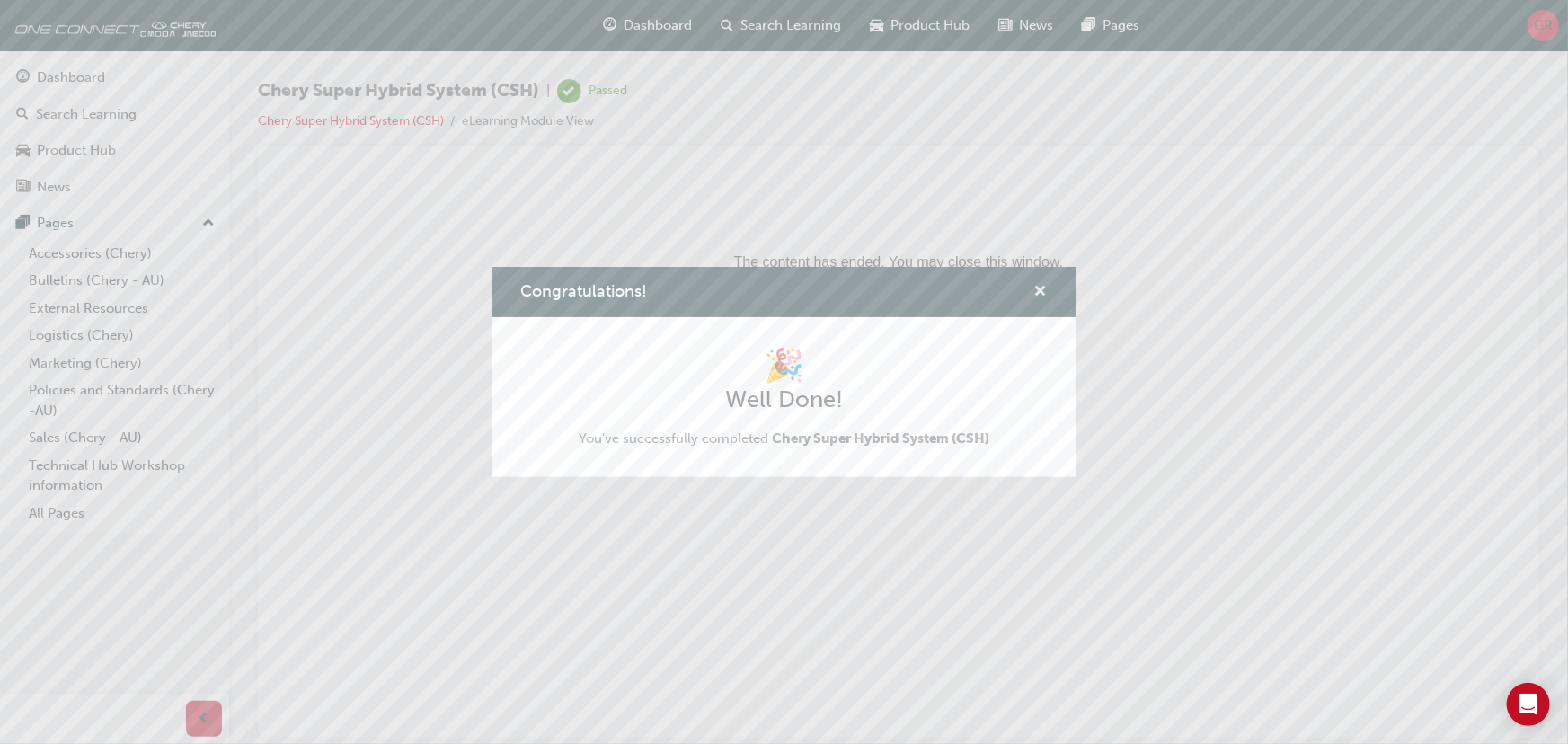
click at [1036, 287] on span "cross-icon" at bounding box center [1041, 293] width 14 height 16
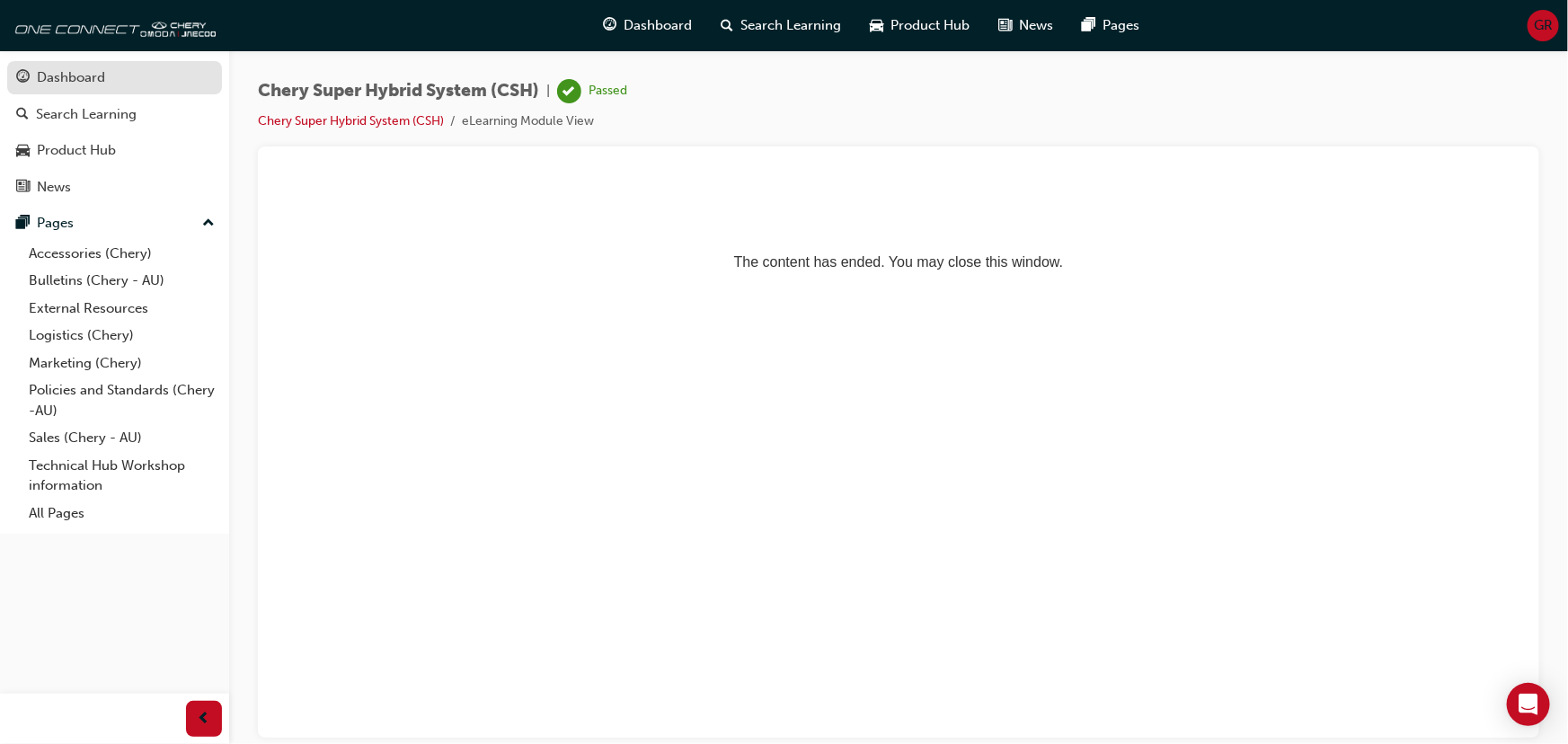
click at [88, 88] on div "Dashboard" at bounding box center [115, 78] width 197 height 23
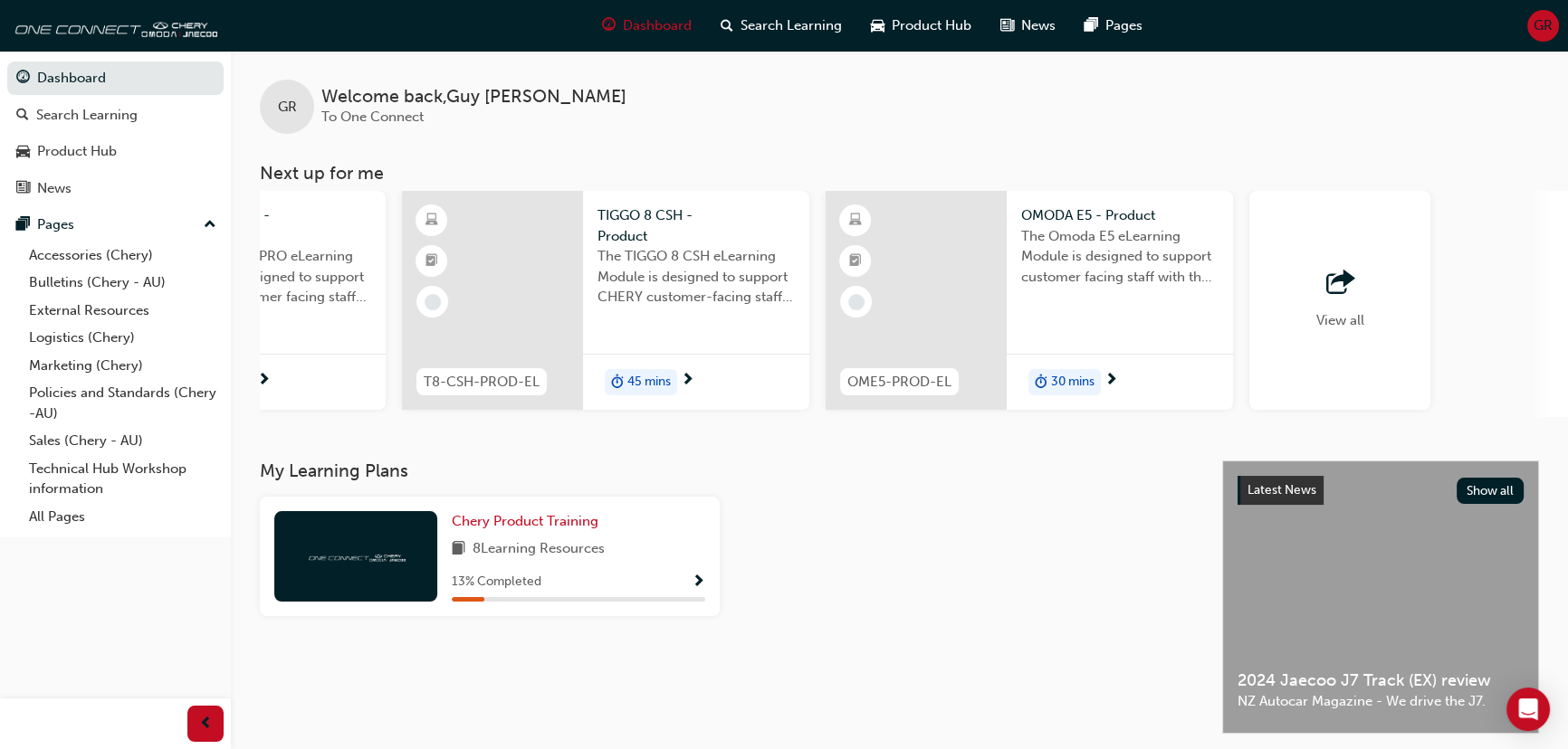
scroll to position [0, 1231]
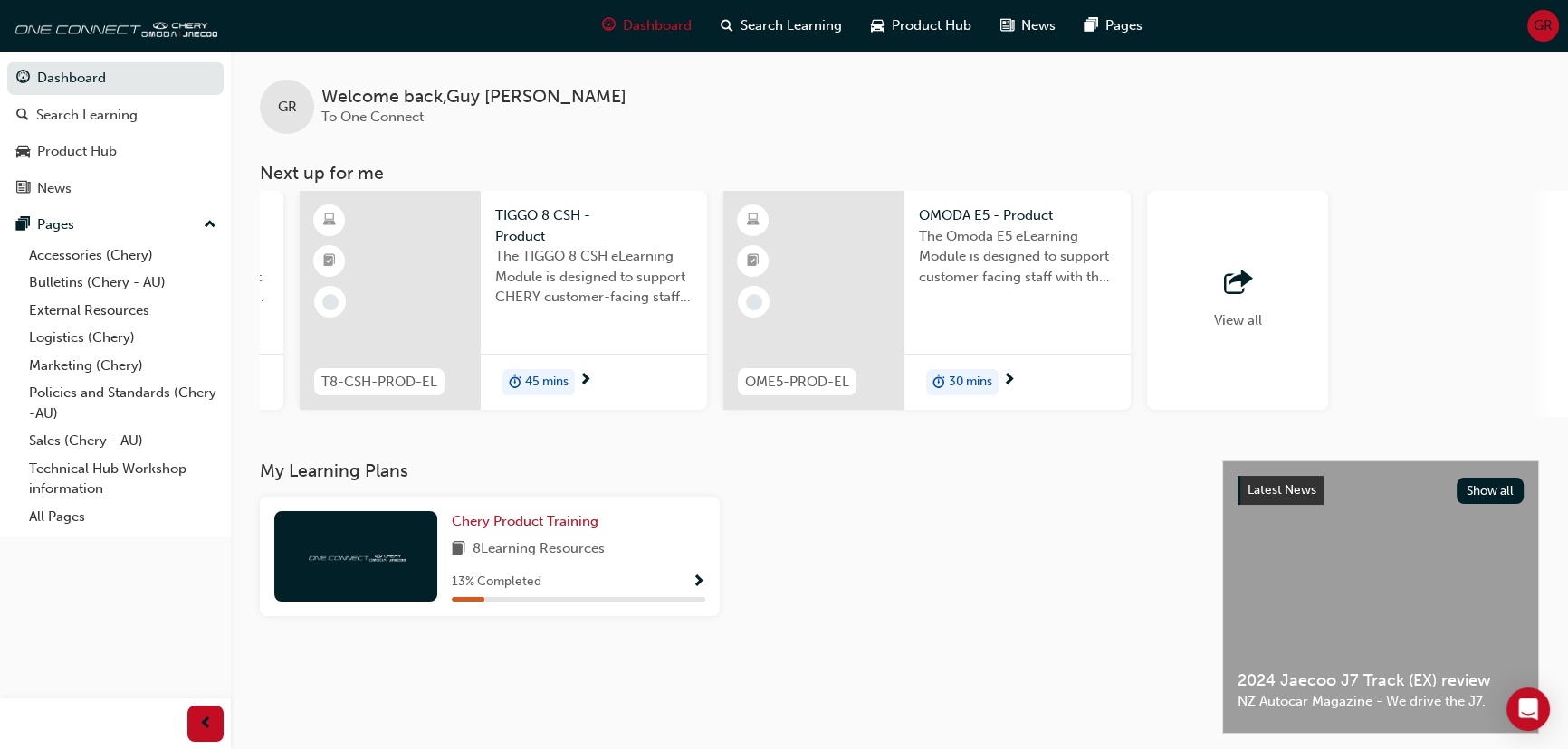
click at [1231, 271] on span "outbound-icon" at bounding box center [1238, 284] width 27 height 25
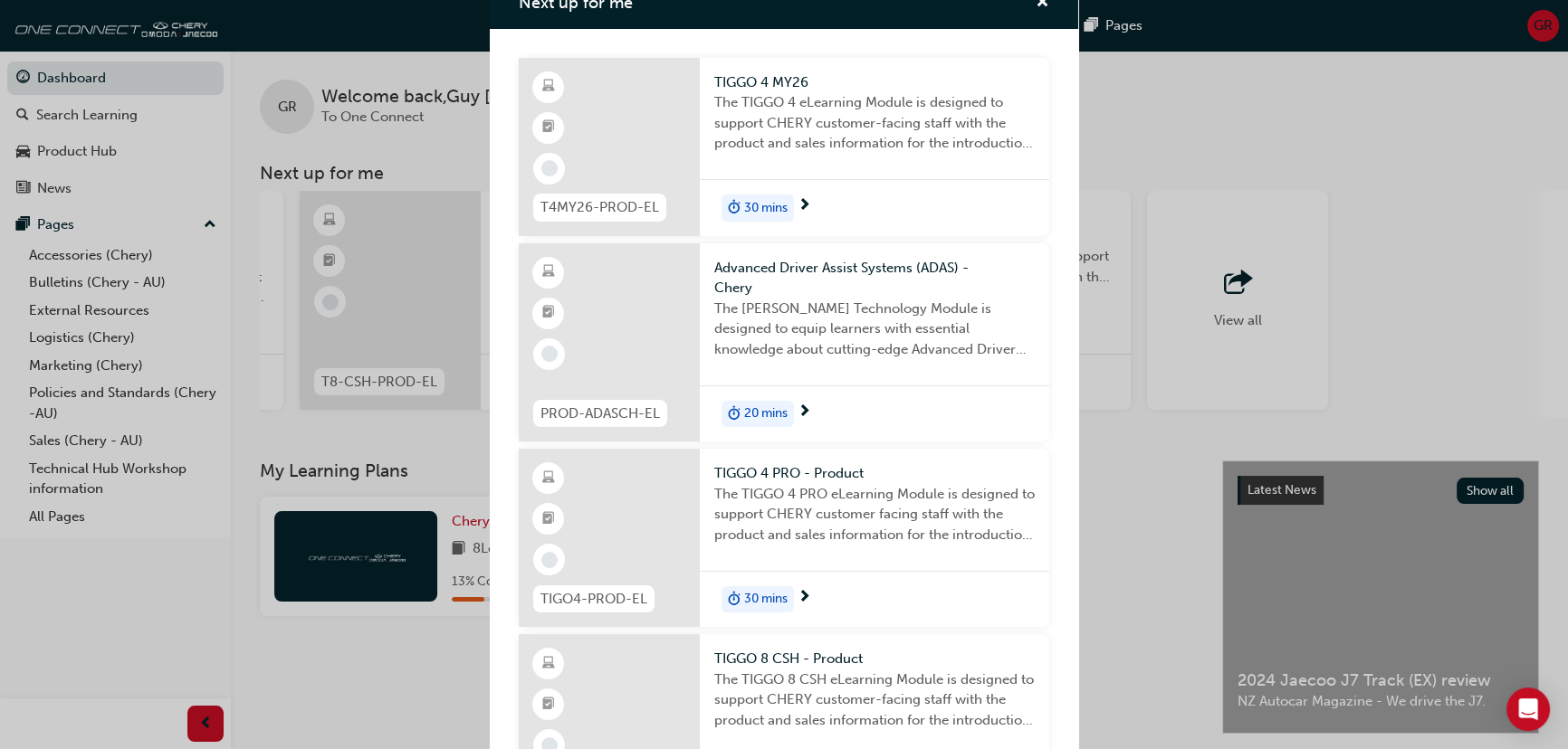
scroll to position [0, 0]
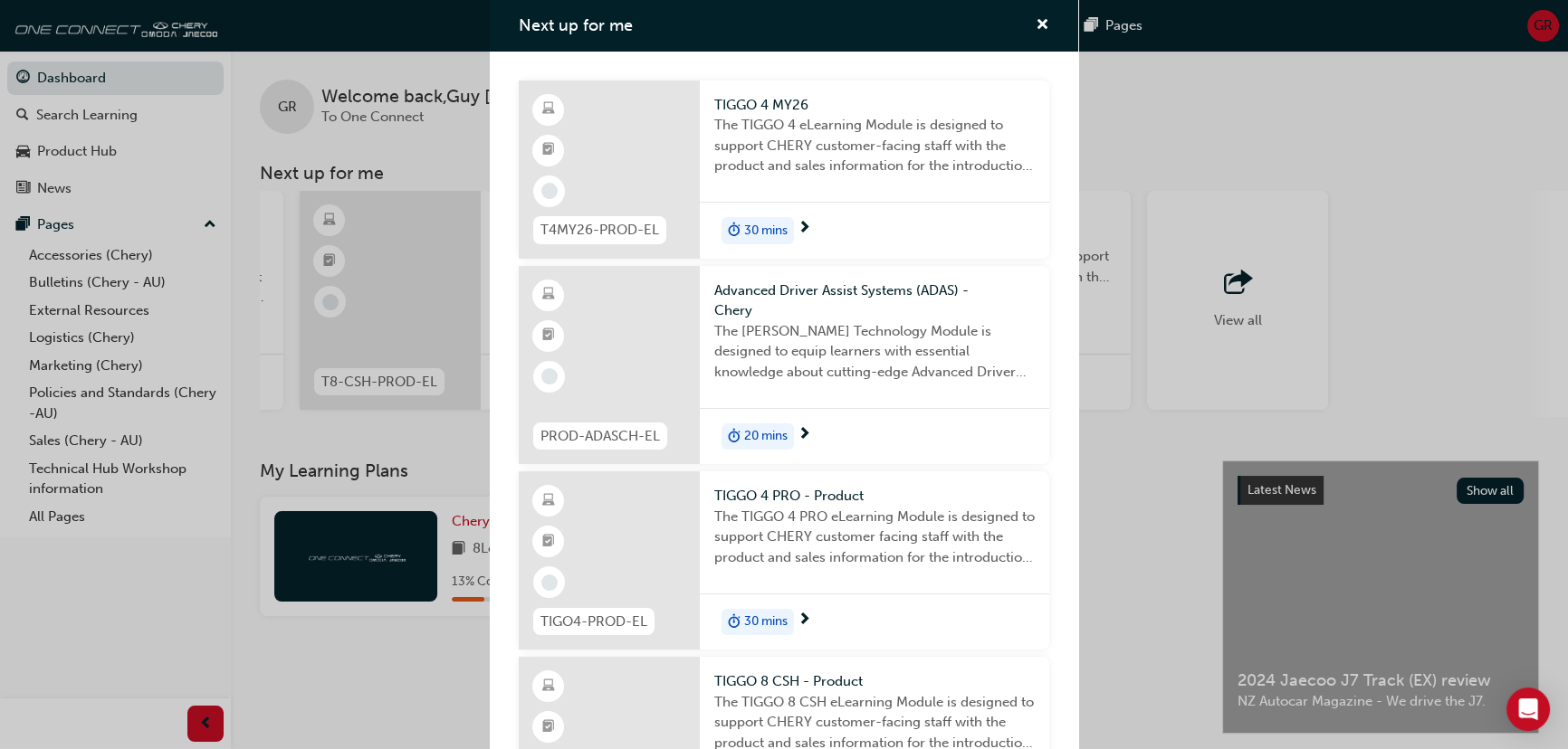
click at [1021, 22] on div "Next up for me" at bounding box center [1035, 25] width 28 height 23
click at [1197, 533] on div "Next up for me T4MY26-PROD-EL TIGGO 4 MY26 The TIGGO 4 eLearning Module is desi…" at bounding box center [784, 374] width 1568 height 749
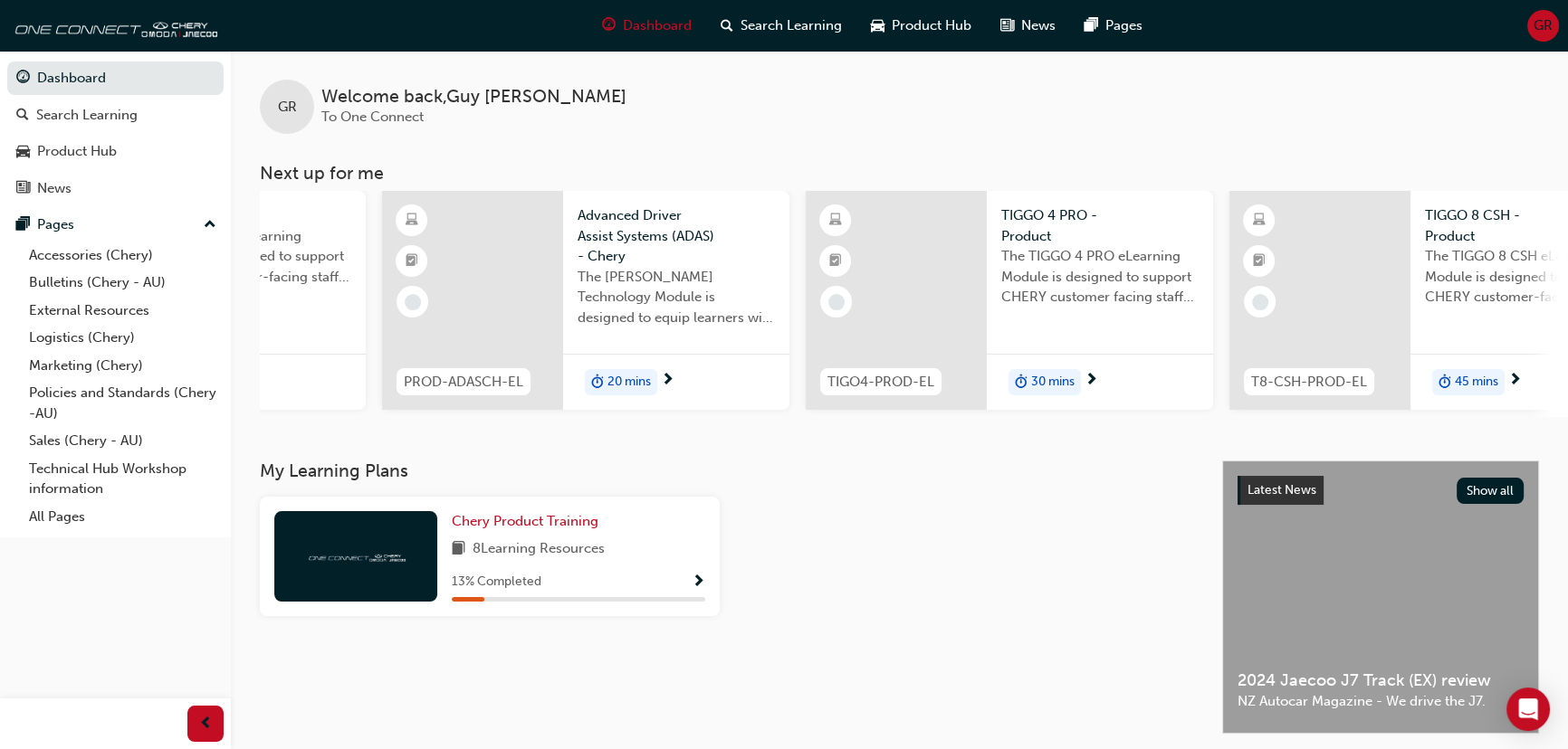
scroll to position [0, 273]
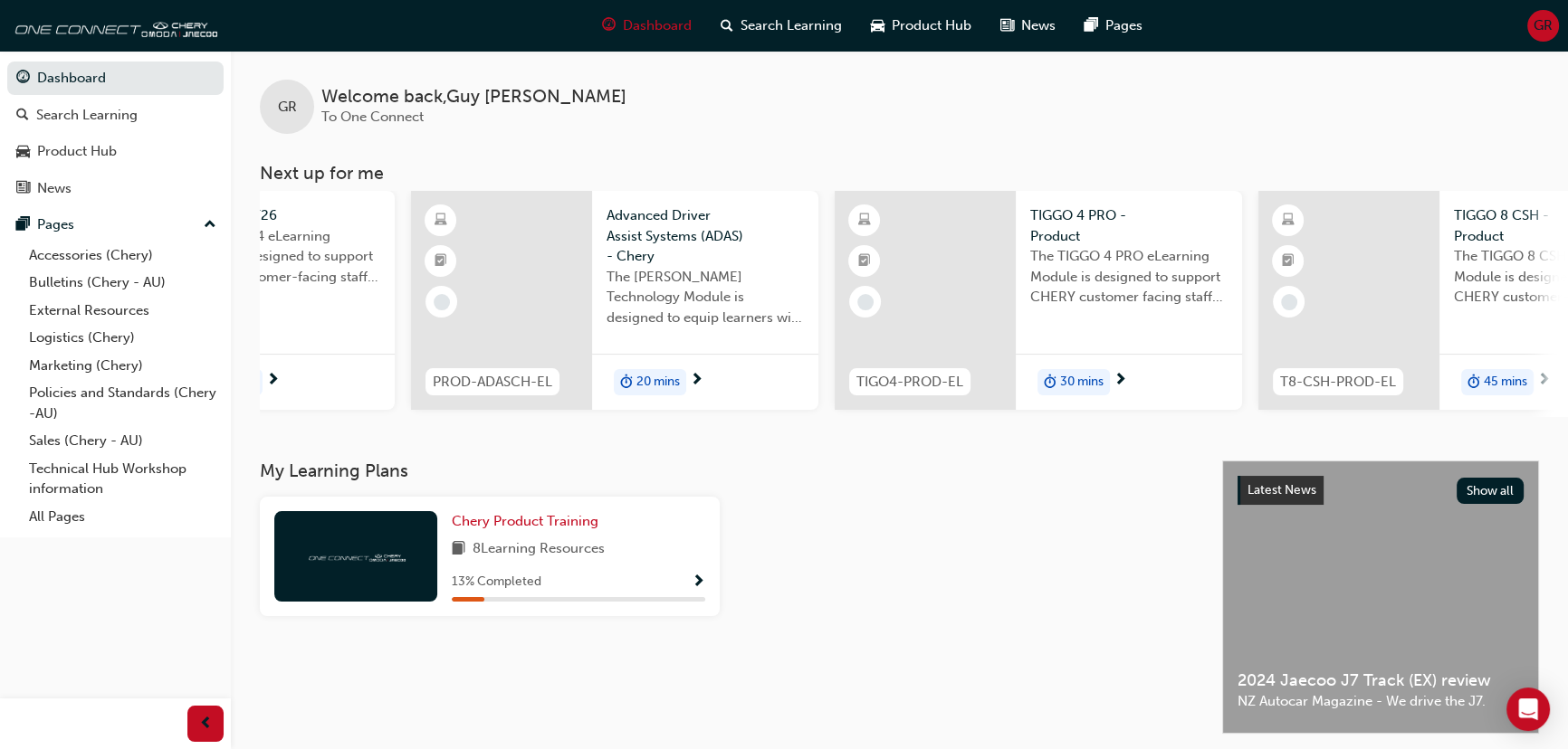
click at [673, 277] on span "The [PERSON_NAME] Technology Module is designed to equip learners with essentia…" at bounding box center [705, 298] width 197 height 62
